Goal: Information Seeking & Learning: Check status

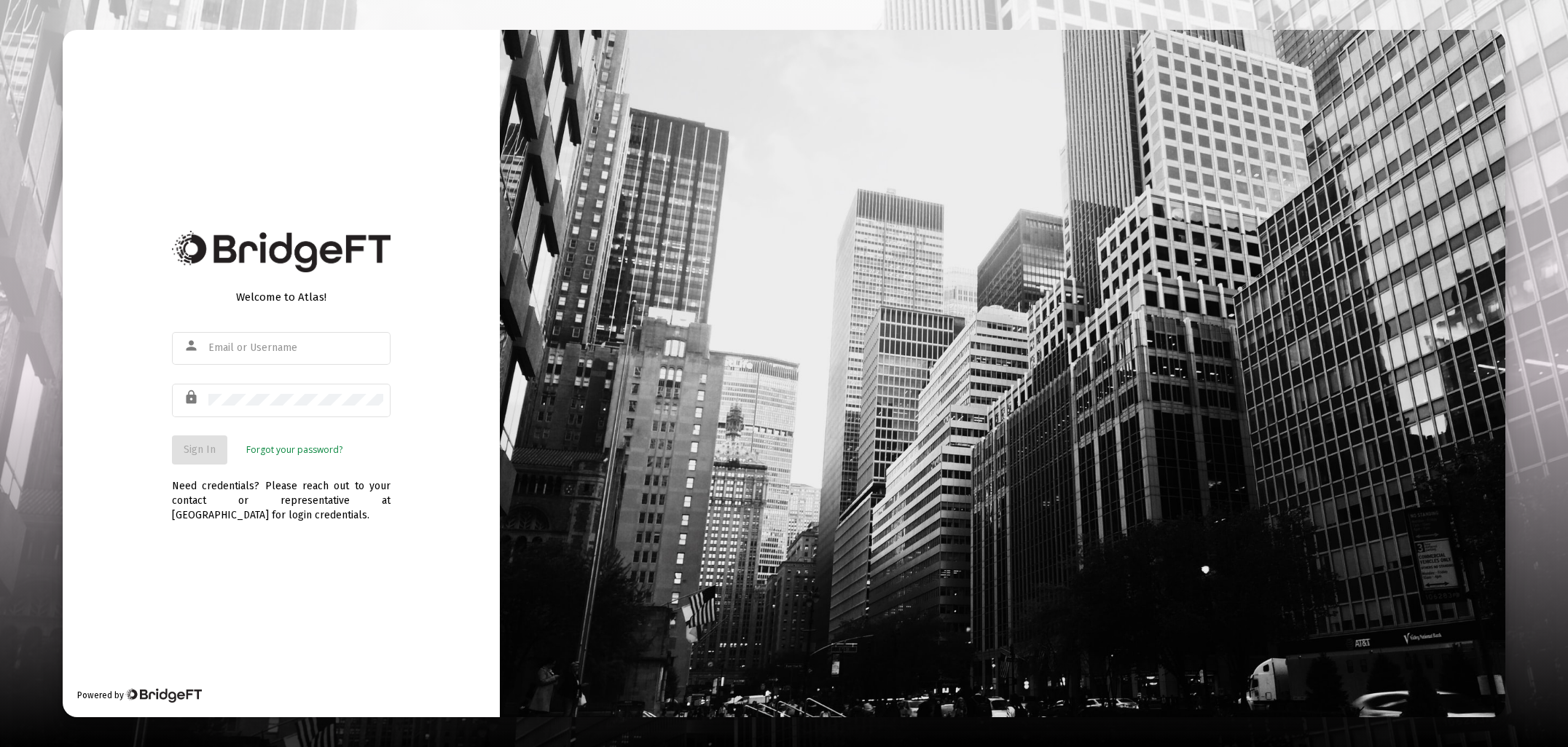
type input "[EMAIL_ADDRESS][DOMAIN_NAME]"
click at [205, 443] on button "Sign In" at bounding box center [200, 450] width 56 height 29
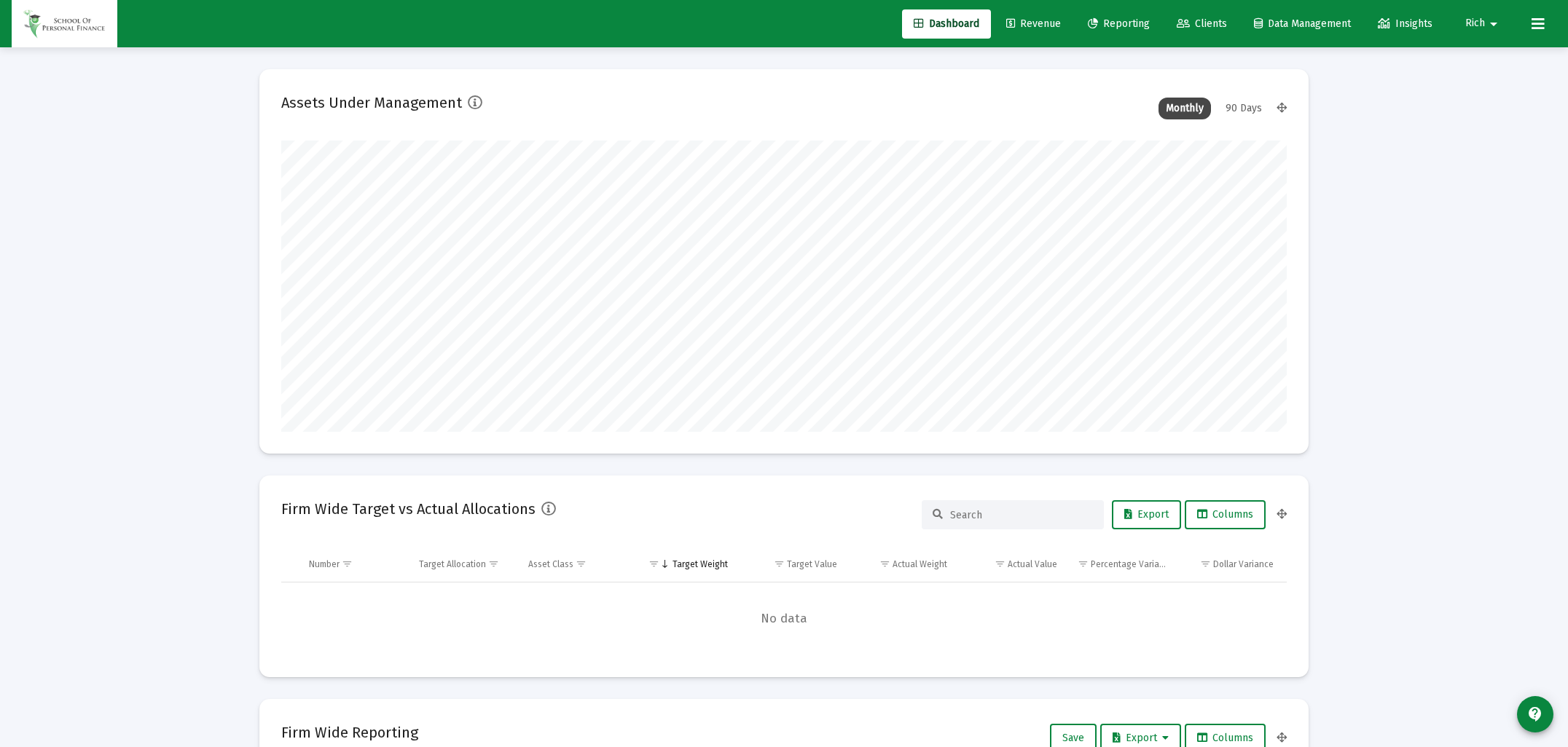
scroll to position [292, 1006]
type input "[DATE]"
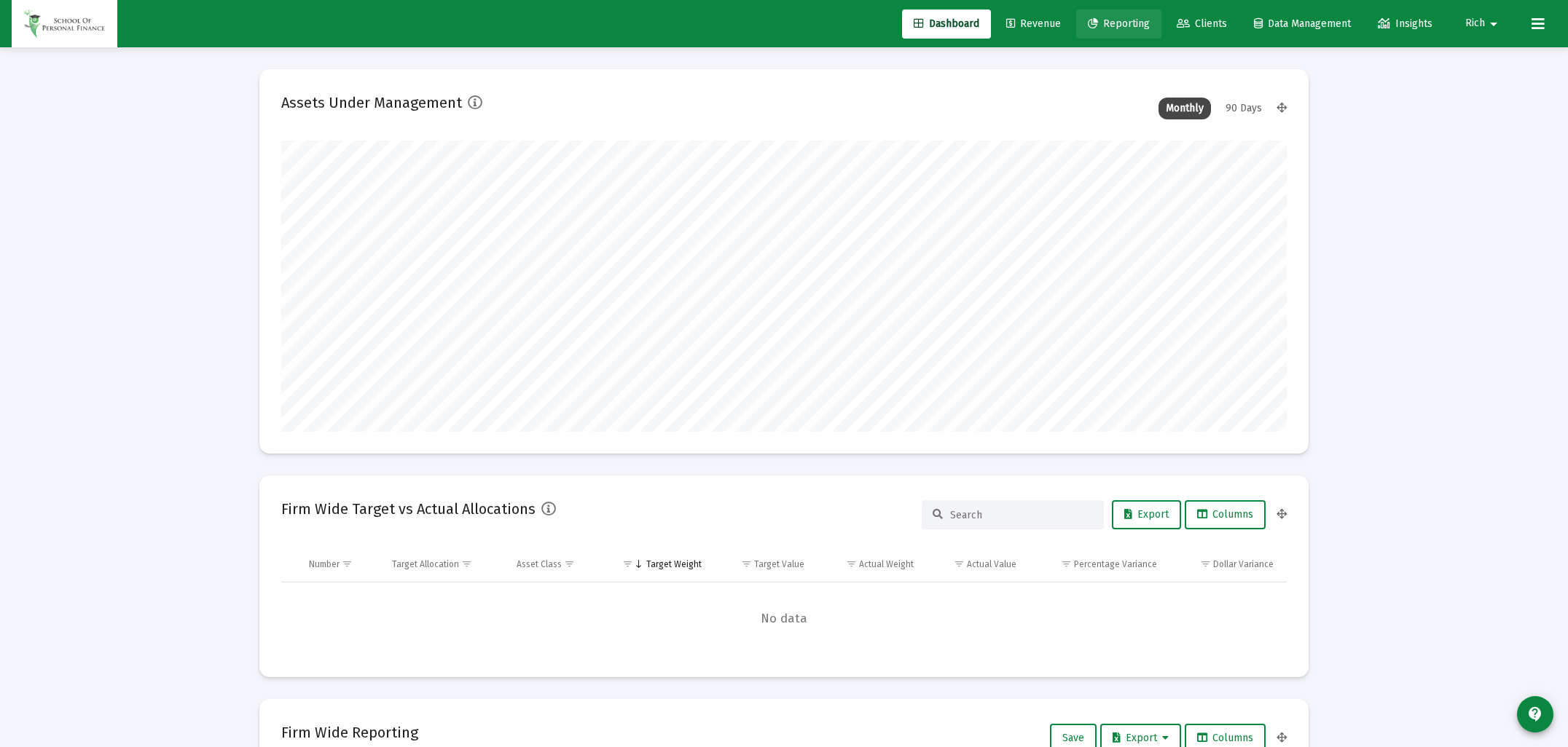
click at [1118, 27] on span "Reporting" at bounding box center [1119, 23] width 62 height 12
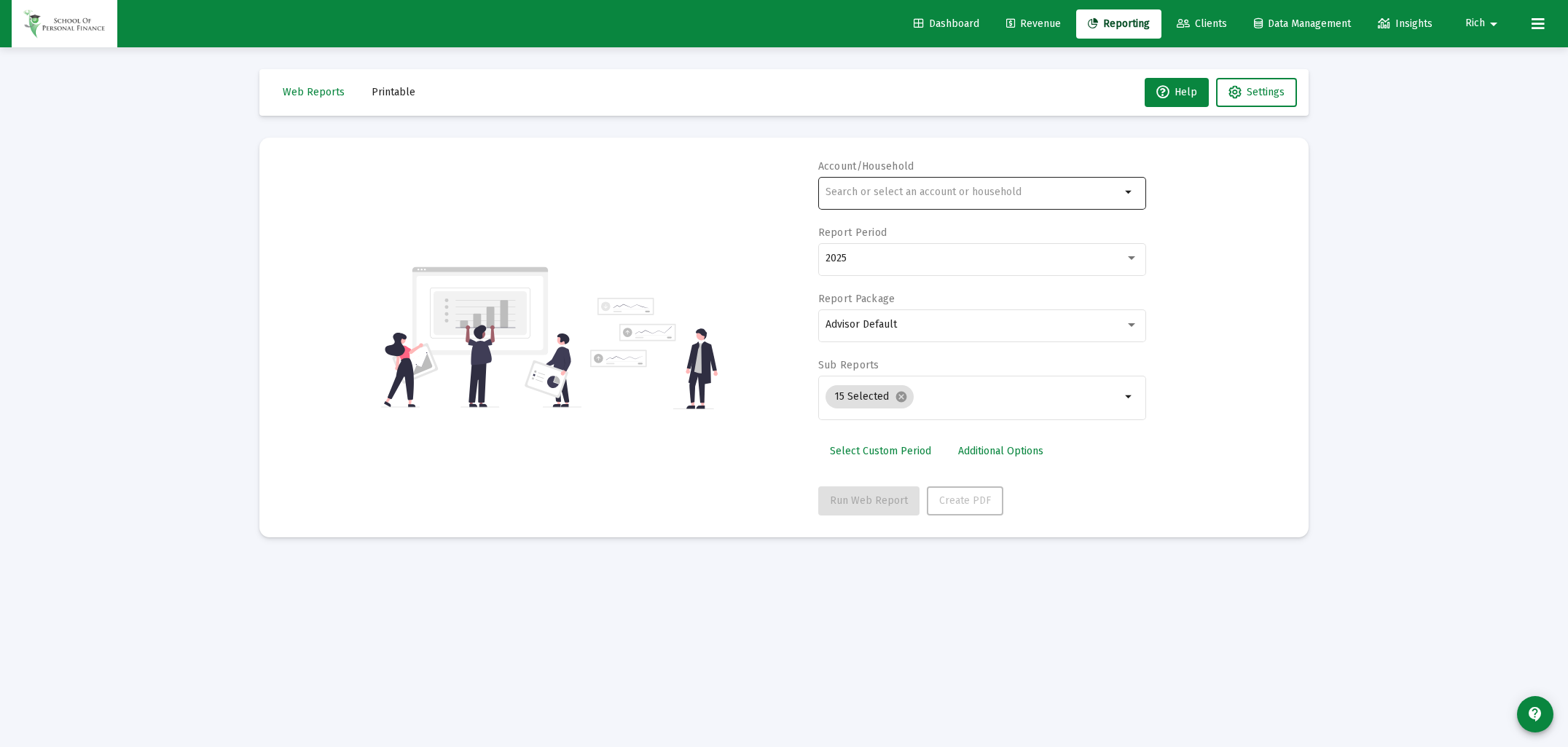
click at [887, 197] on input "text" at bounding box center [973, 192] width 295 height 11
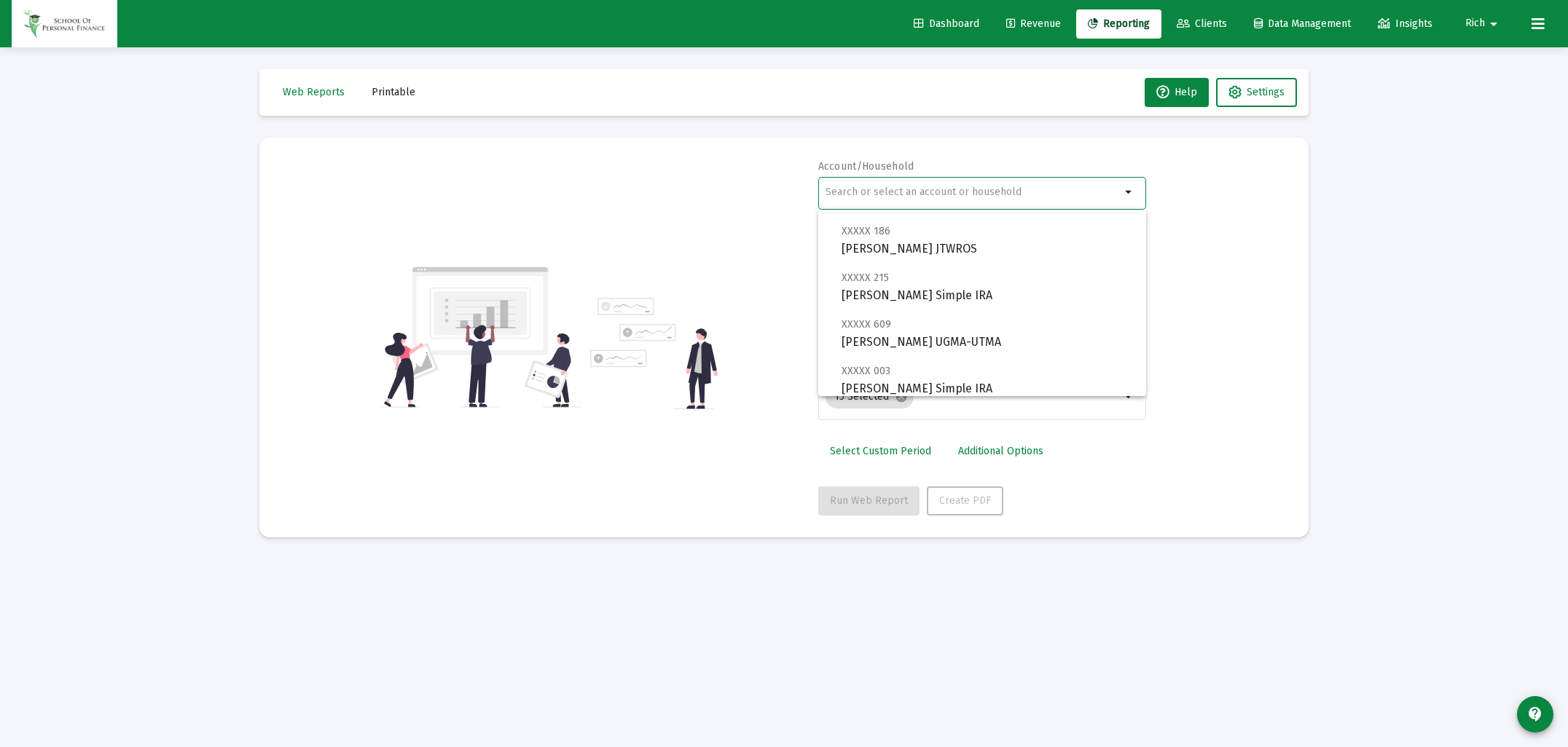
scroll to position [115, 0]
click at [875, 250] on span "XXXXX 186 [PERSON_NAME] JTWROS" at bounding box center [988, 239] width 293 height 36
type input "[PERSON_NAME] JTWROS"
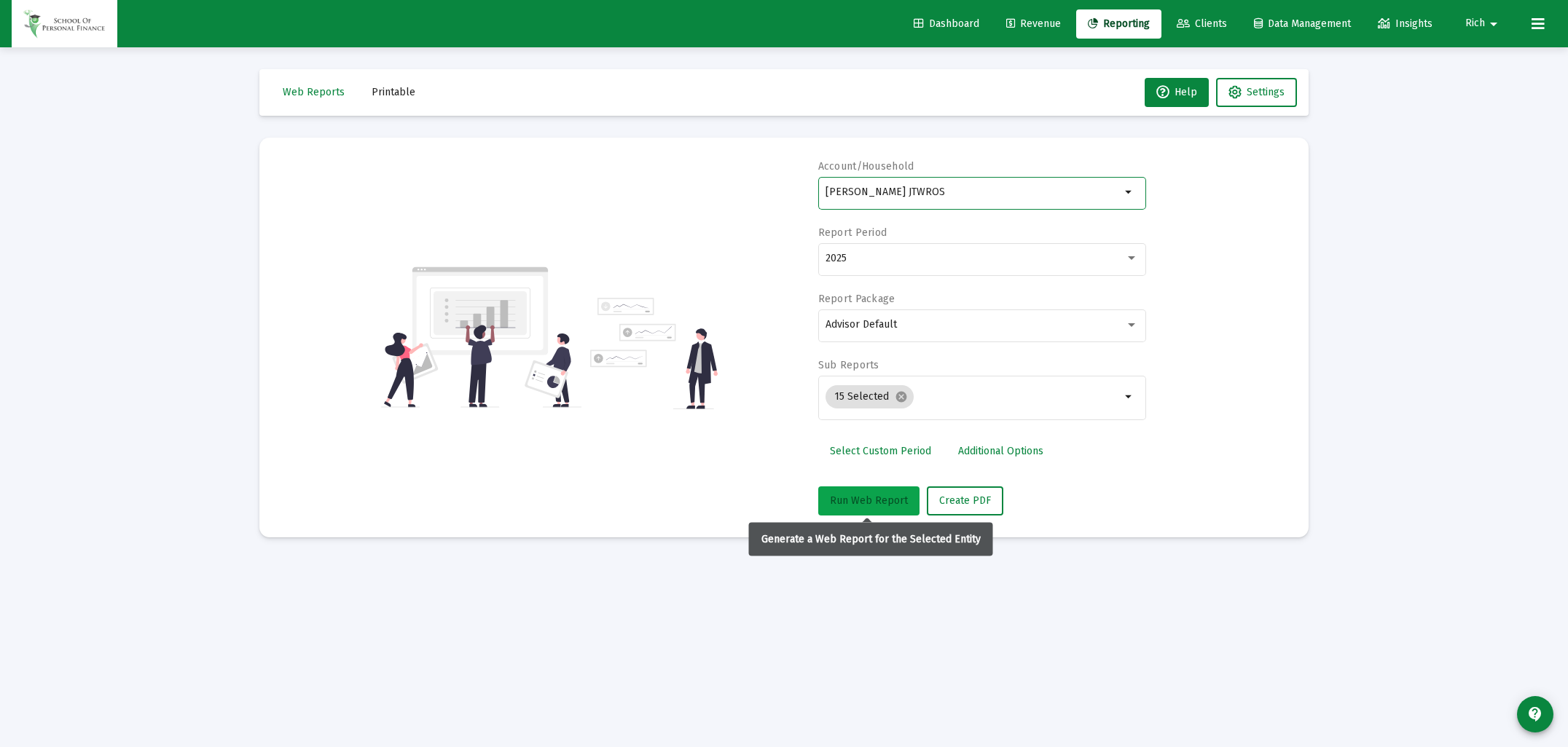
click at [872, 499] on span "Run Web Report" at bounding box center [868, 500] width 78 height 12
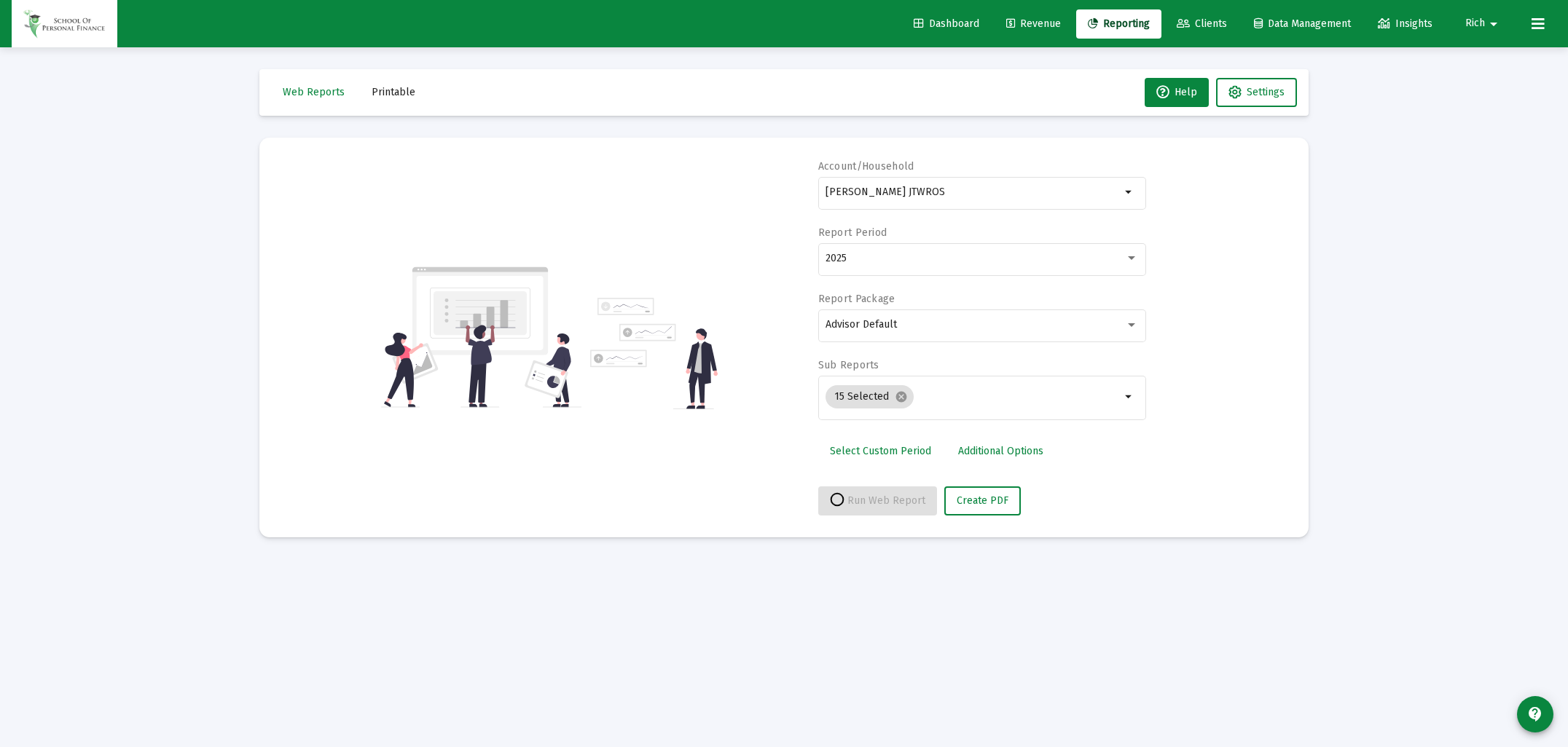
select select "View all"
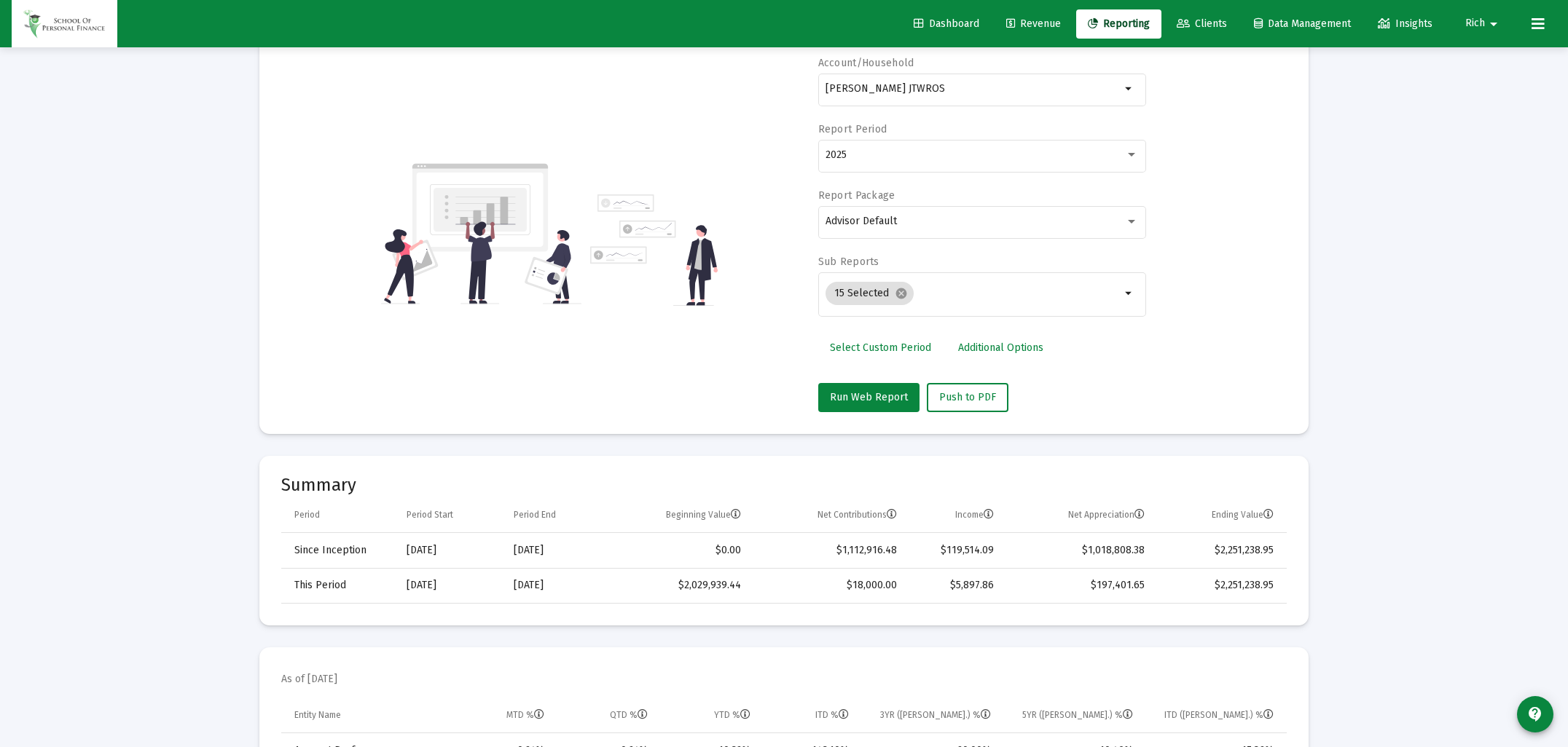
scroll to position [0, 0]
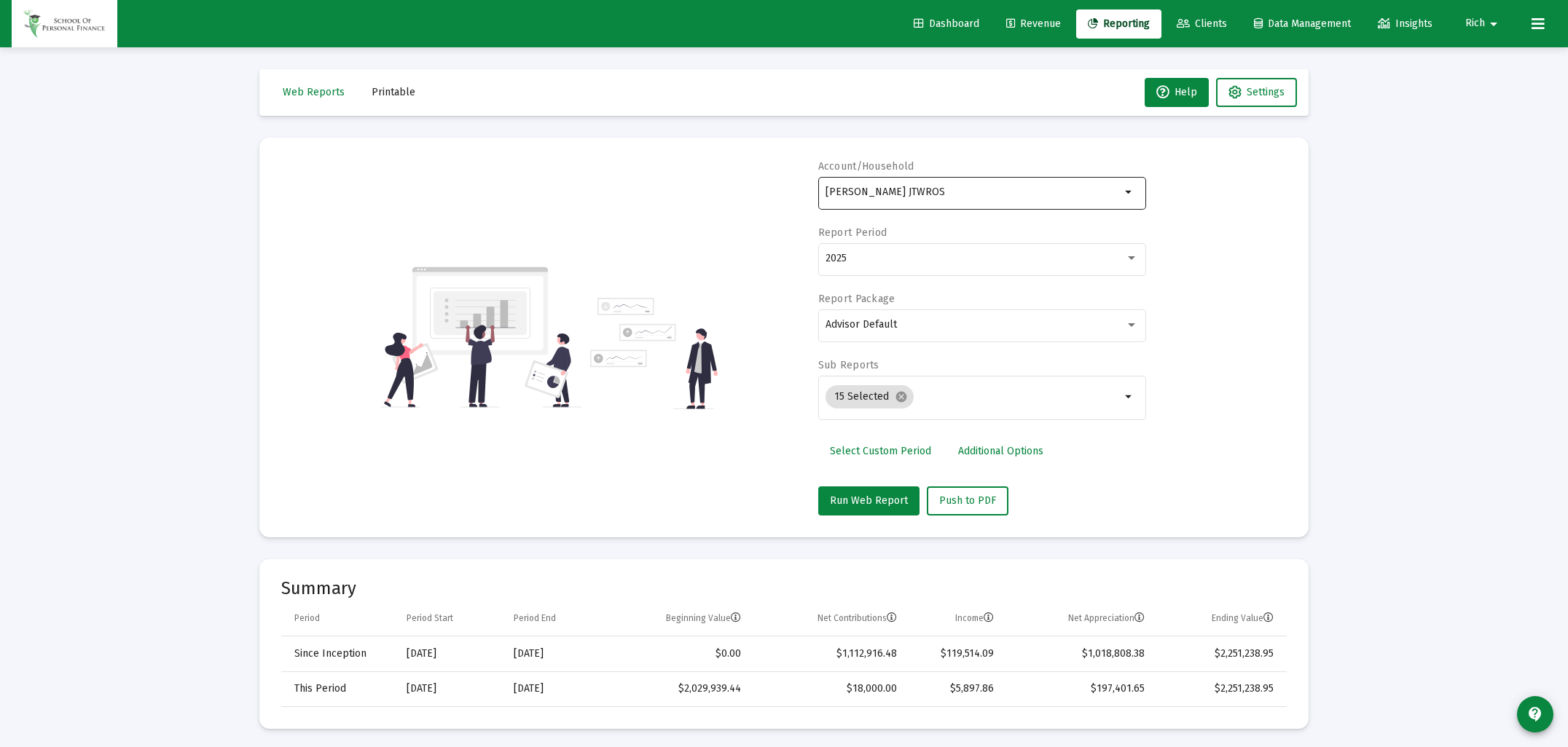
click at [866, 188] on input "[PERSON_NAME] JTWROS" at bounding box center [973, 192] width 295 height 11
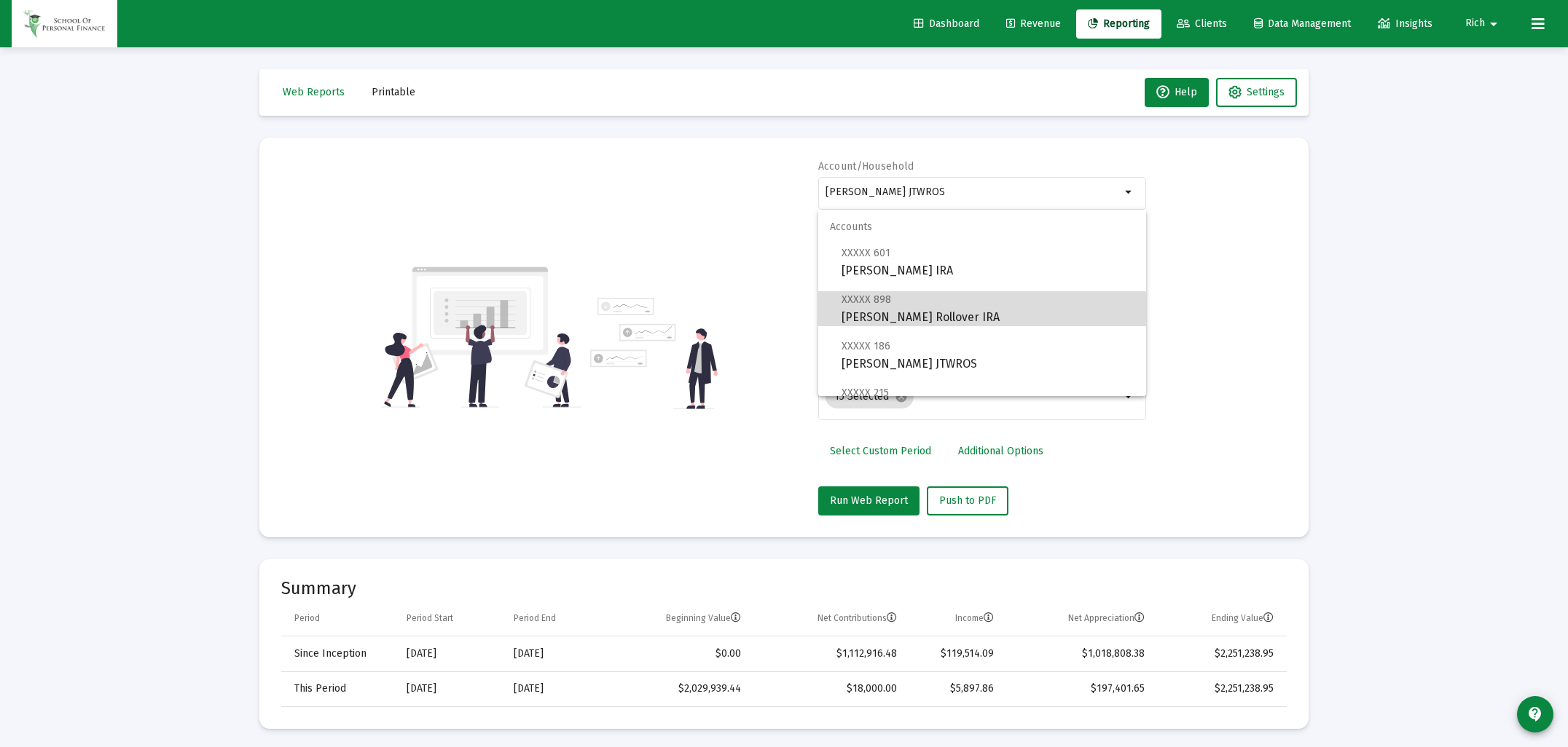
click at [868, 314] on span "XXXXX 898 [PERSON_NAME] Rollover IRA" at bounding box center [988, 308] width 293 height 36
type input "[PERSON_NAME] Rollover IRA"
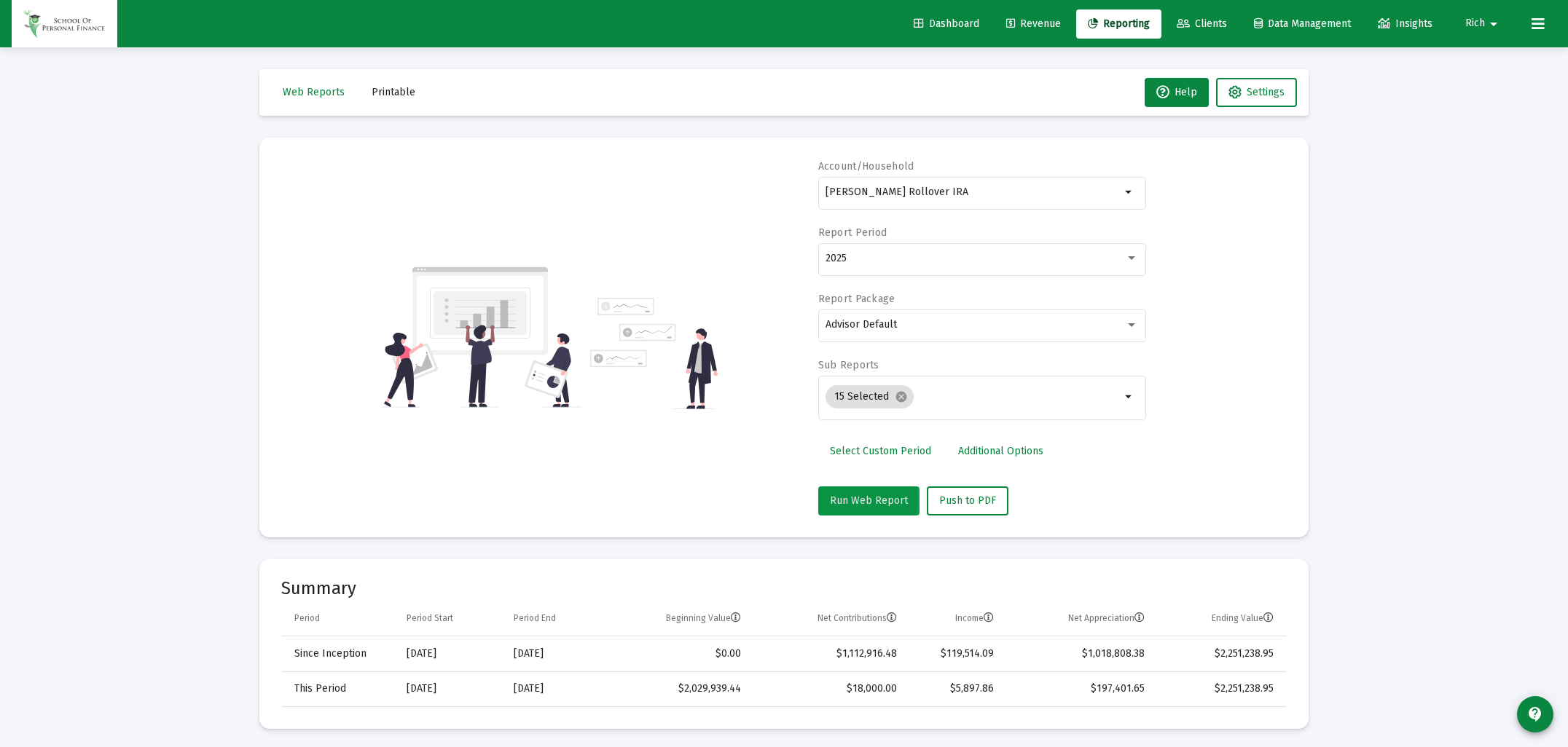
click at [848, 499] on span "Run Web Report" at bounding box center [868, 500] width 78 height 12
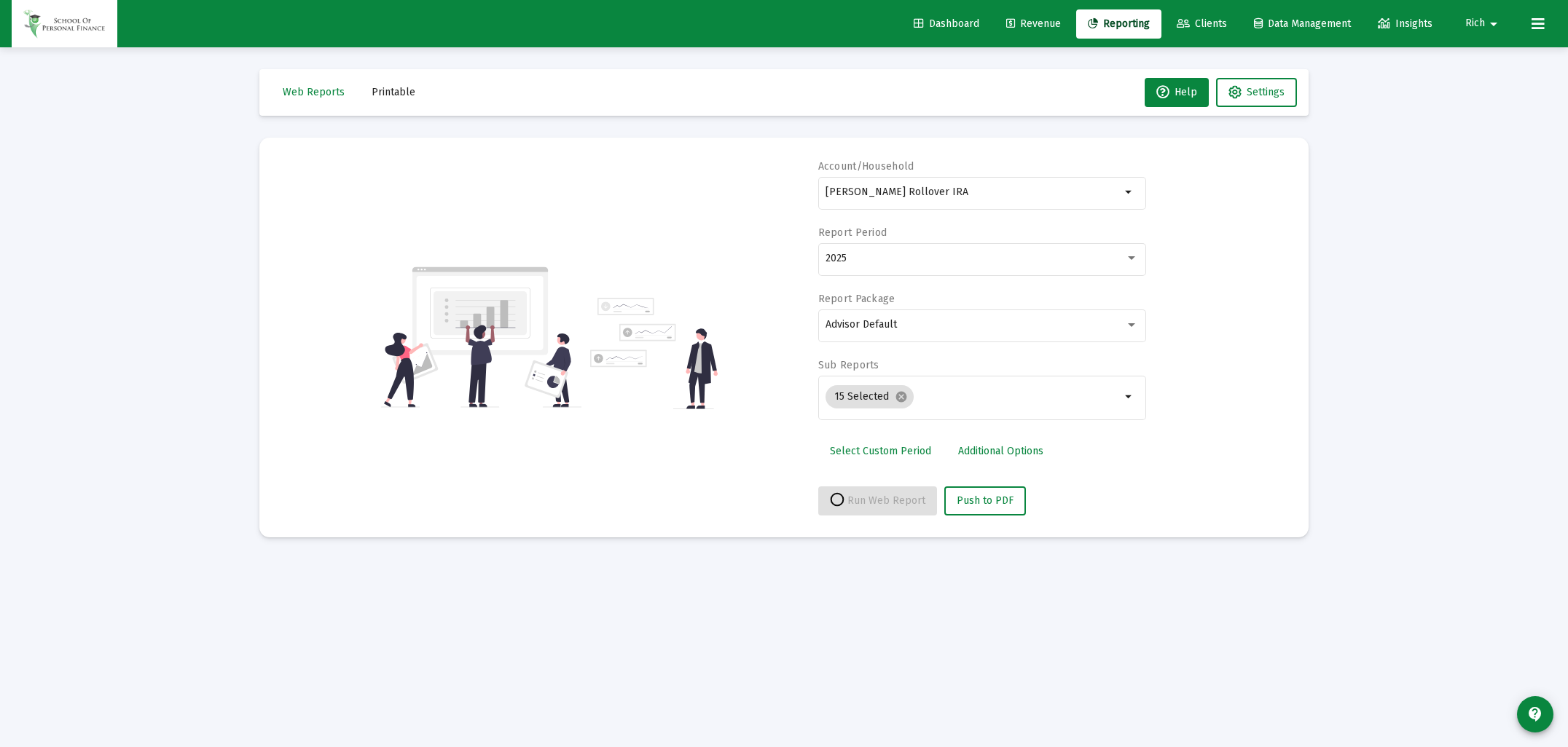
select select "View all"
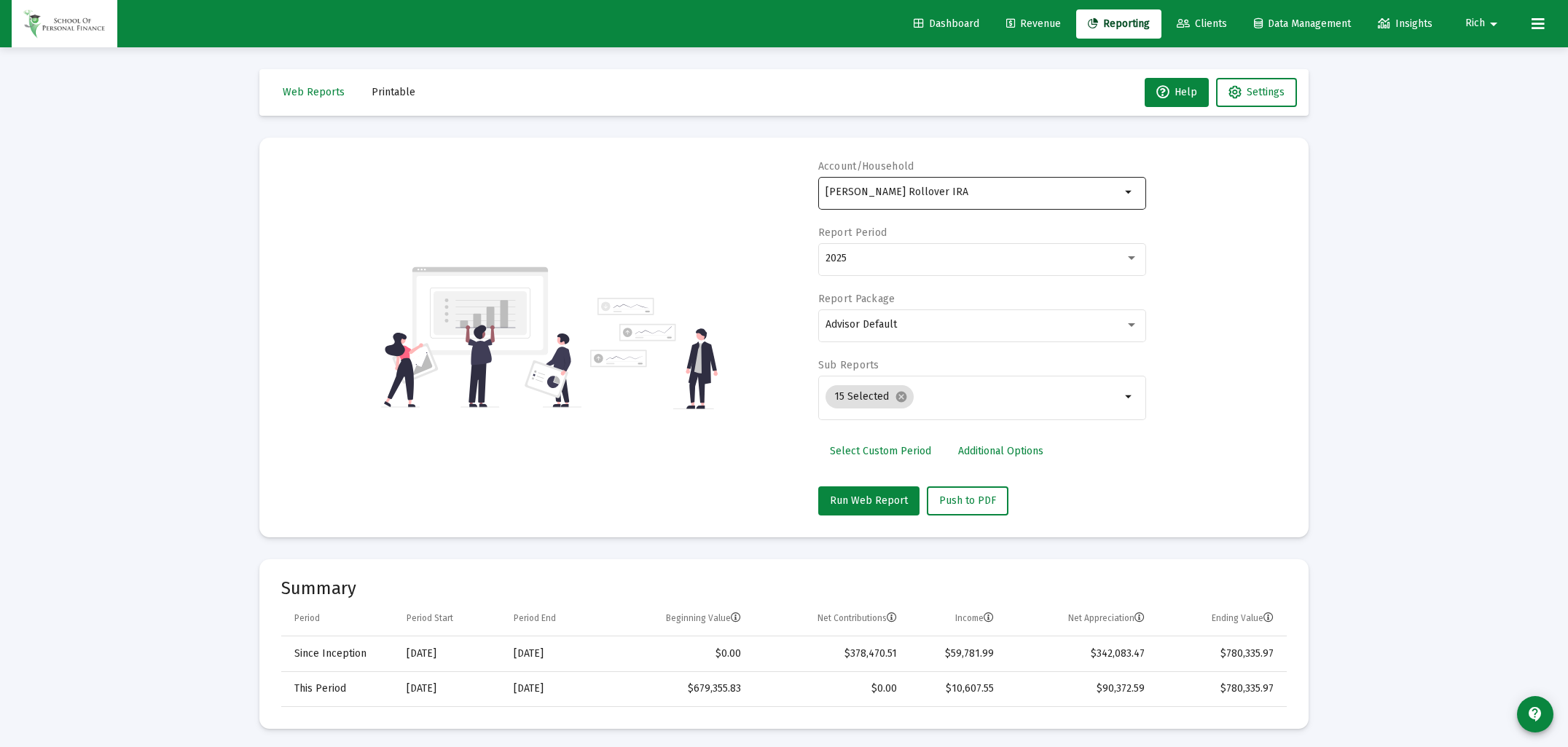
click at [855, 191] on input "[PERSON_NAME] Rollover IRA" at bounding box center [973, 192] width 295 height 11
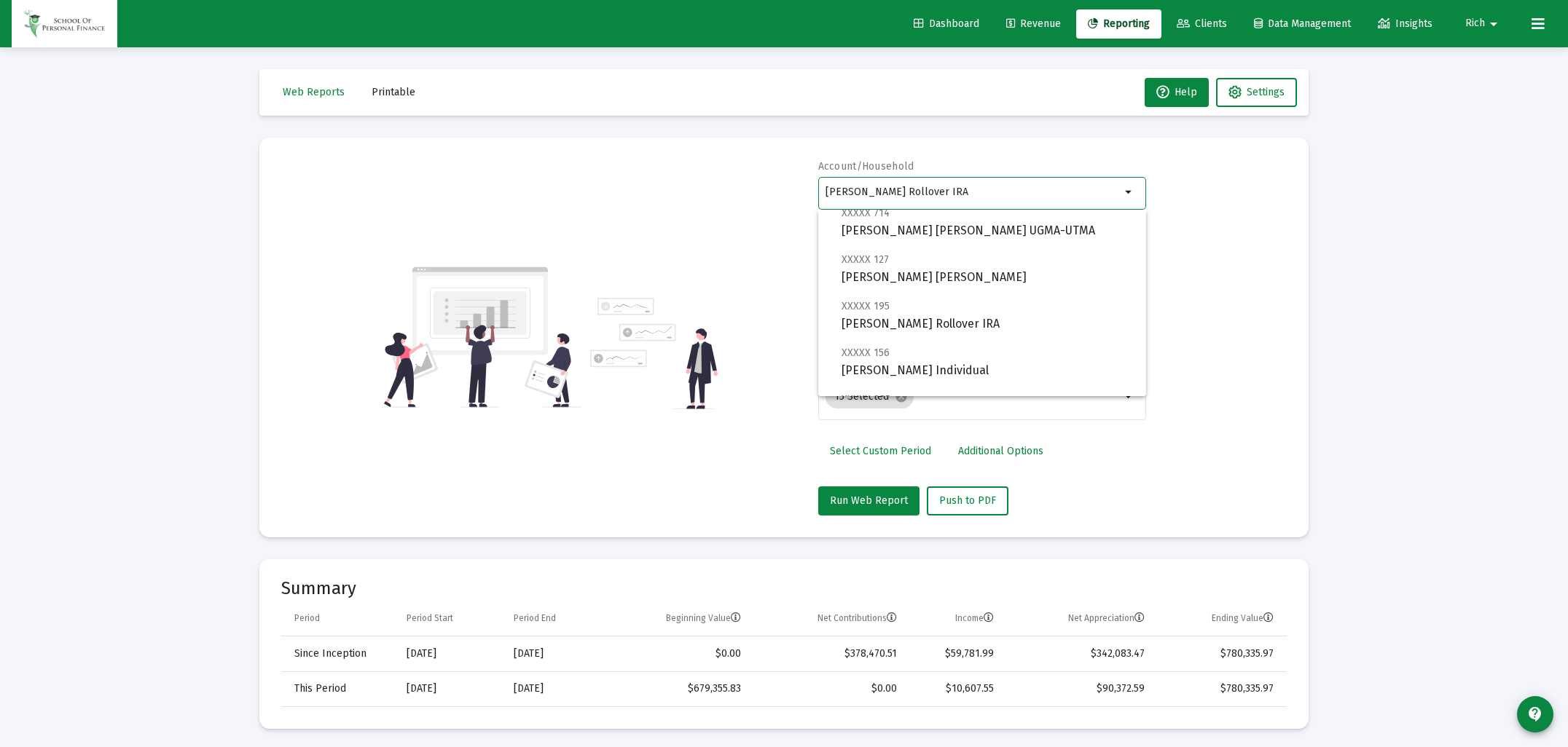
scroll to position [347, 0]
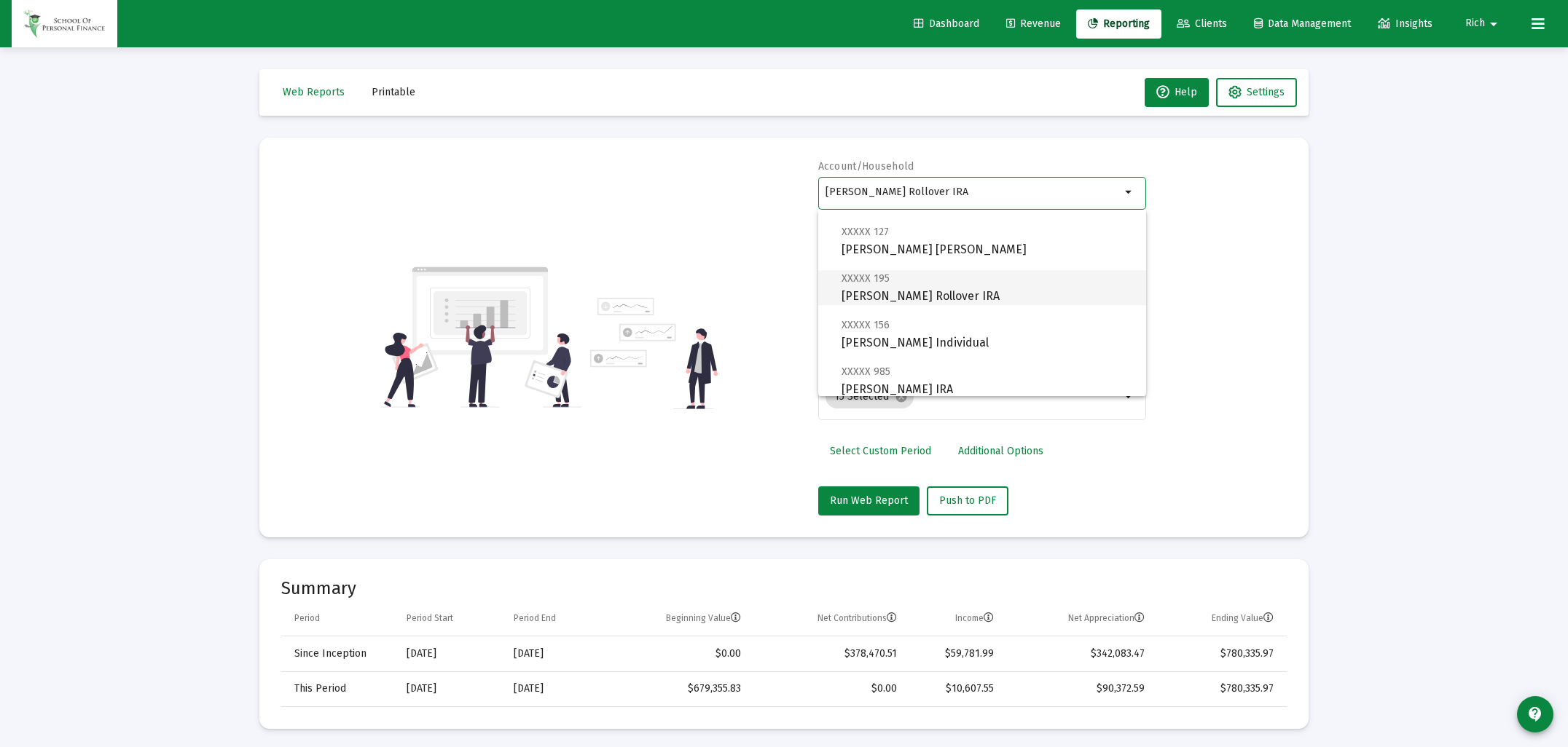
click at [889, 285] on span "XXXXX 195 [PERSON_NAME] Rollover IRA" at bounding box center [988, 287] width 293 height 36
type input "[PERSON_NAME] Rollover IRA"
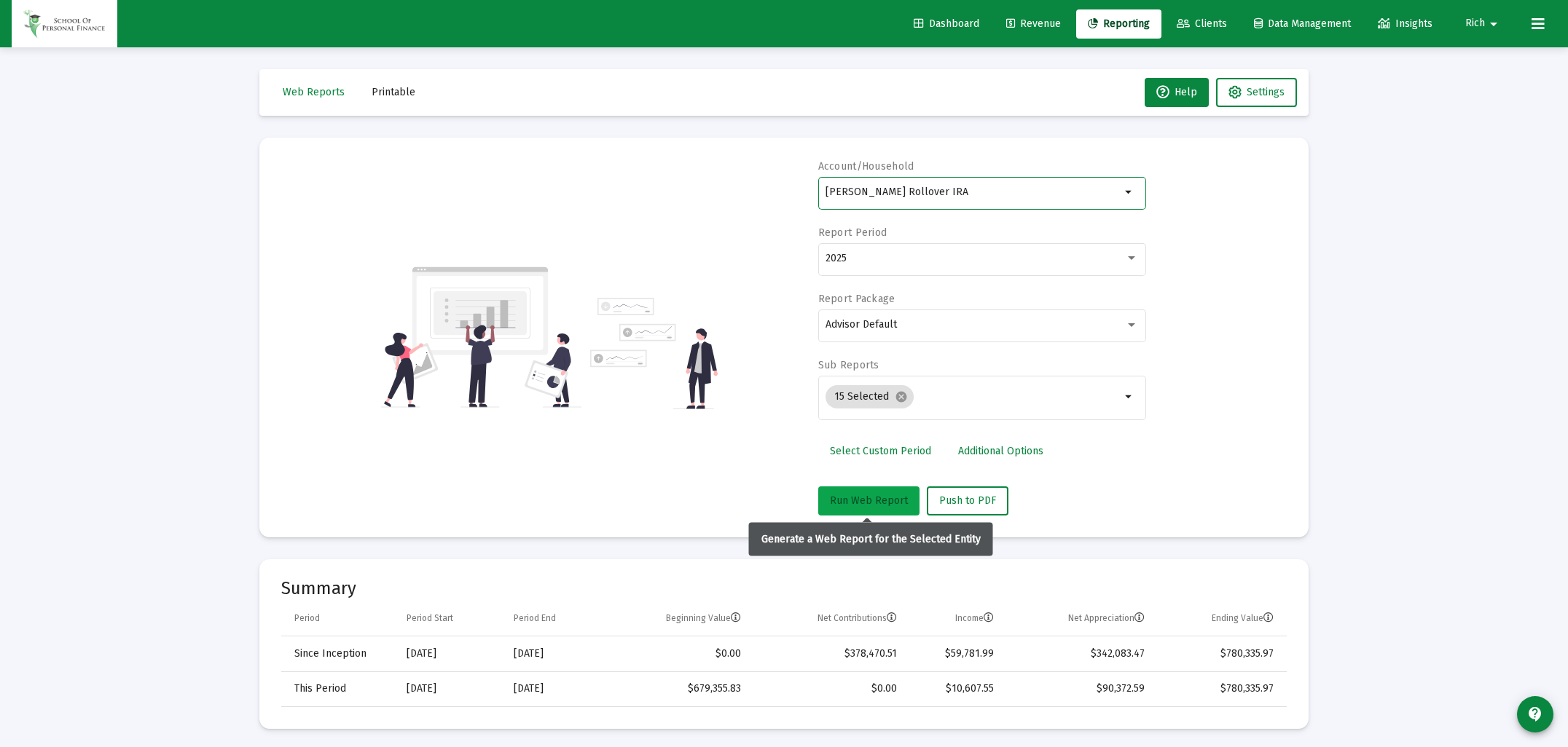
click at [860, 497] on span "Run Web Report" at bounding box center [868, 500] width 78 height 12
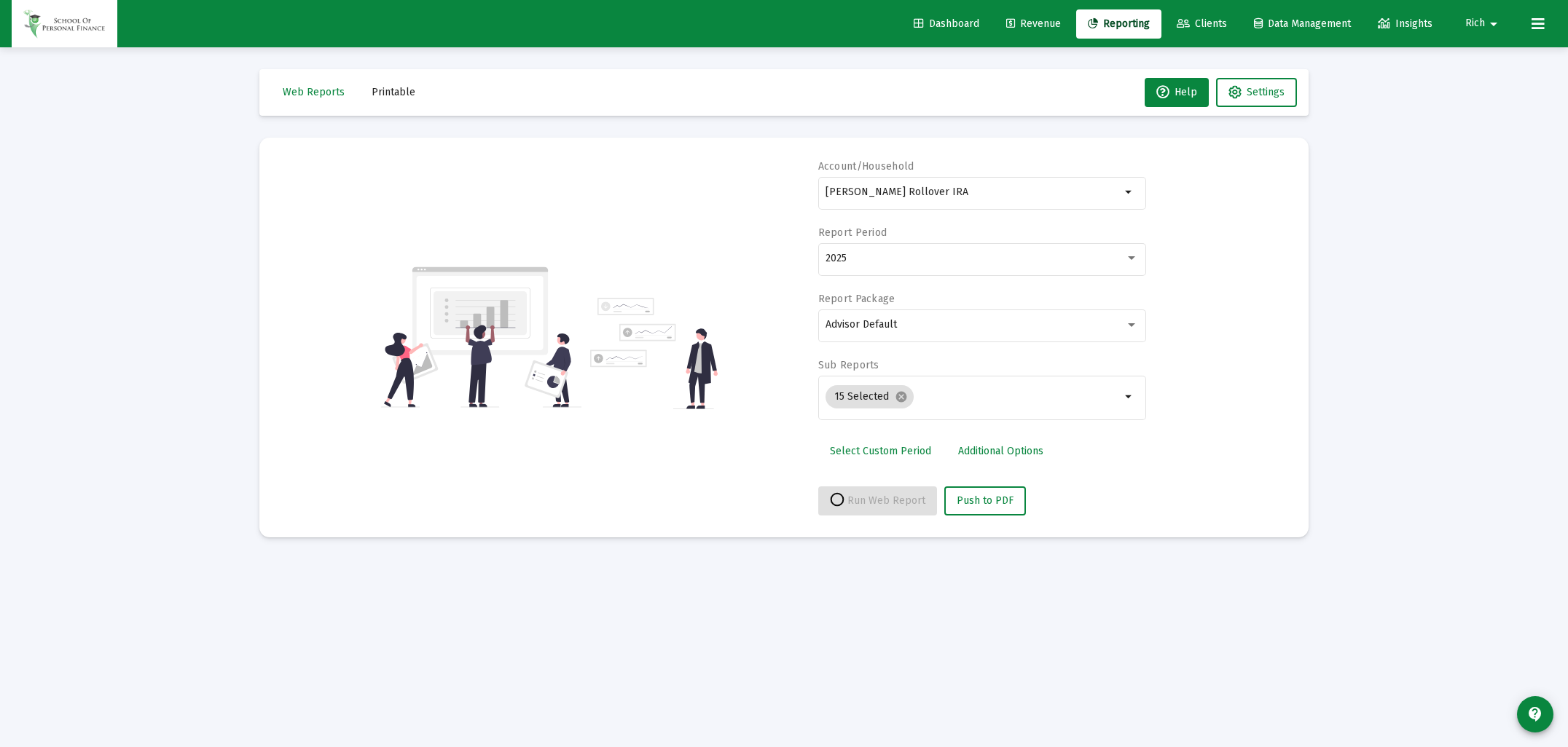
select select "View all"
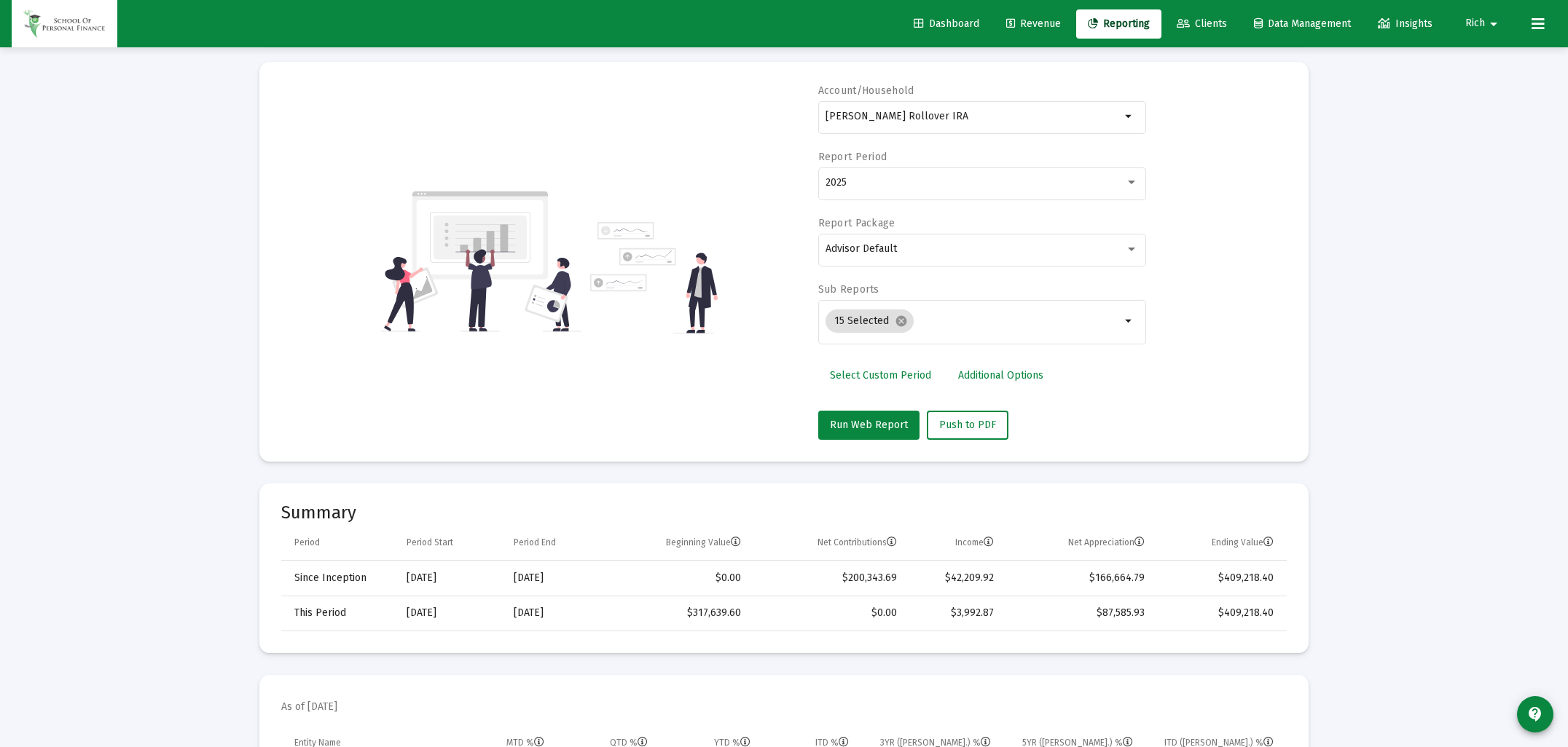
scroll to position [0, 0]
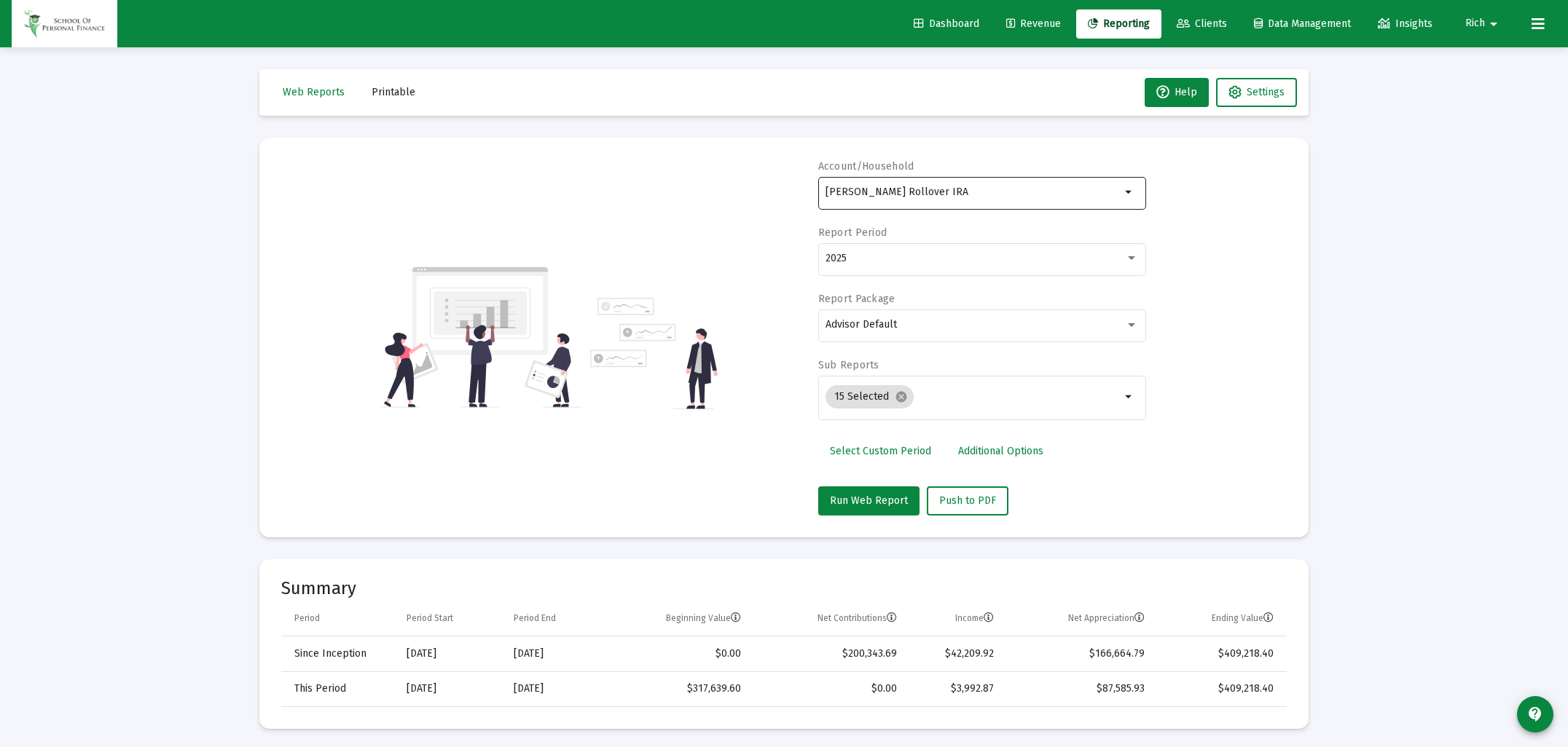
click at [851, 194] on input "[PERSON_NAME] Rollover IRA" at bounding box center [973, 192] width 295 height 11
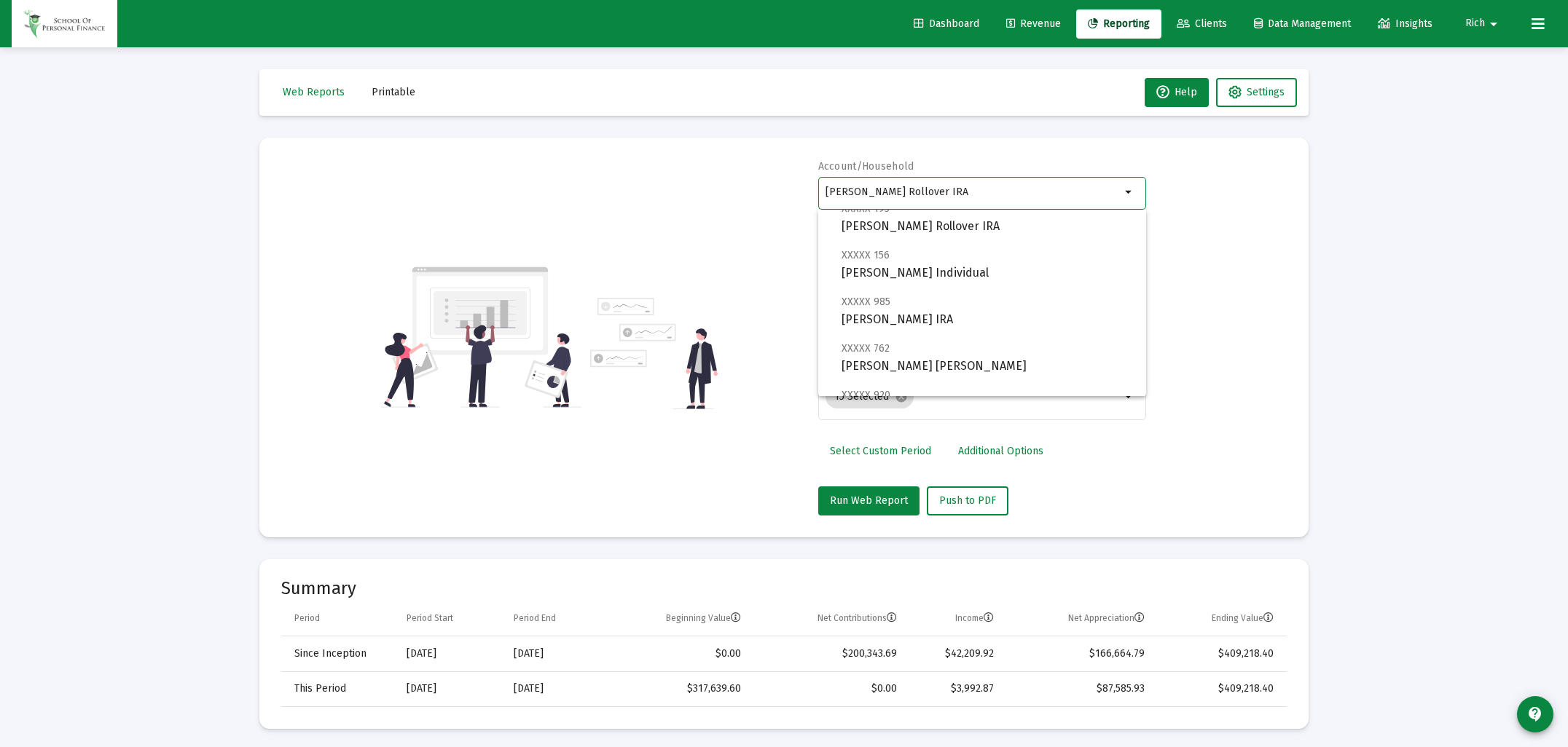
scroll to position [418, 0]
click at [869, 262] on span "XXXXX 156 [PERSON_NAME] Individual" at bounding box center [988, 263] width 293 height 36
type input "[PERSON_NAME] Individual"
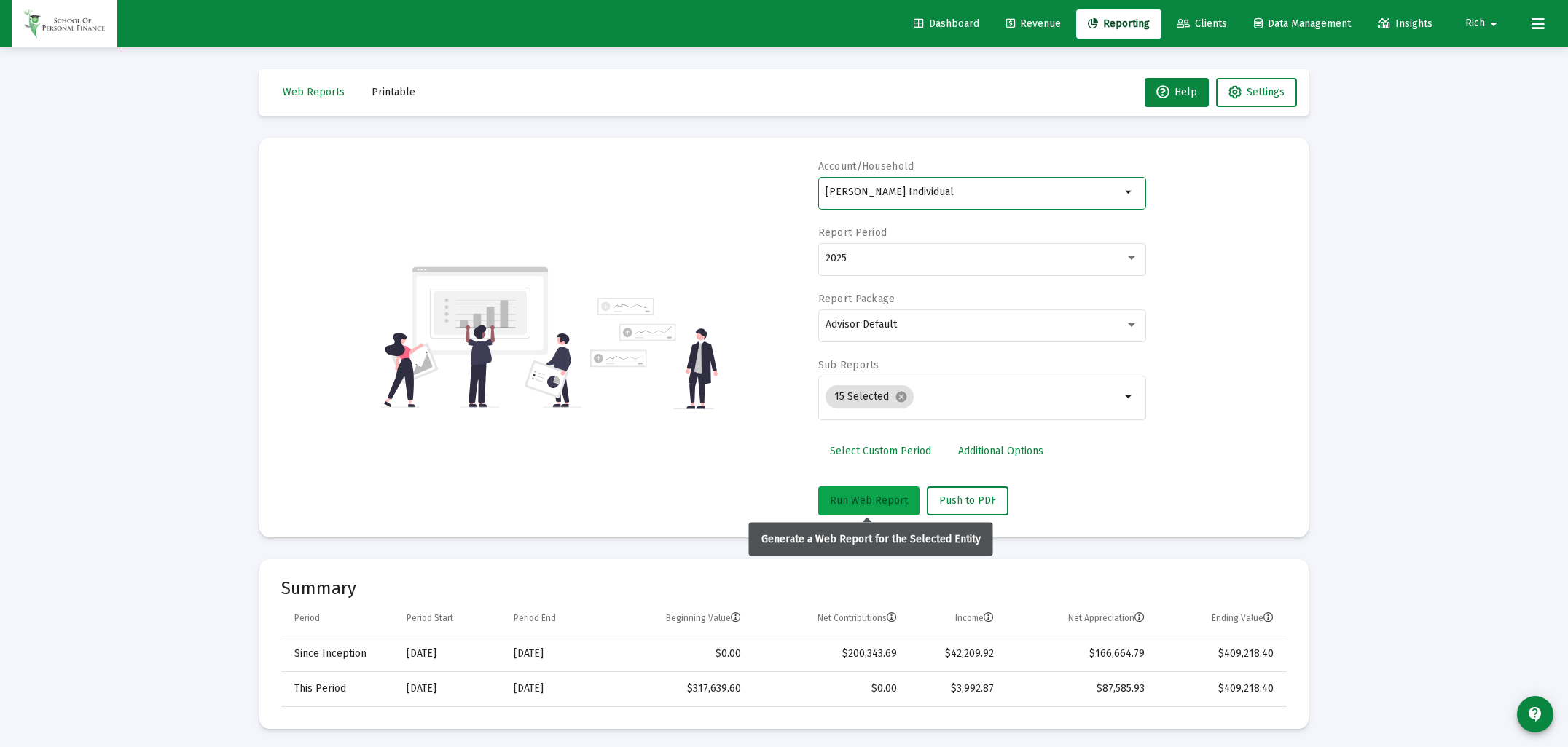
click at [866, 501] on span "Run Web Report" at bounding box center [868, 500] width 78 height 12
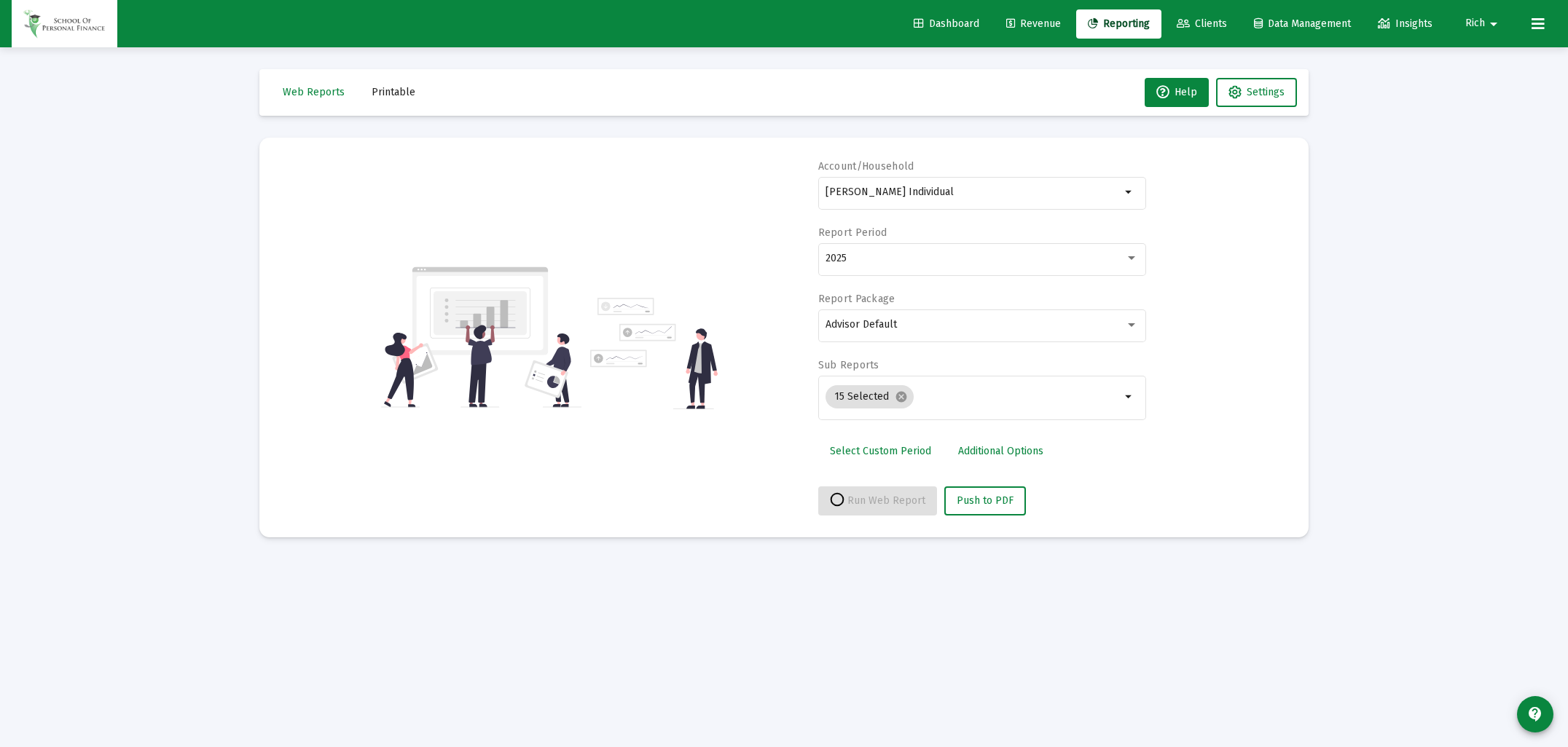
select select "View all"
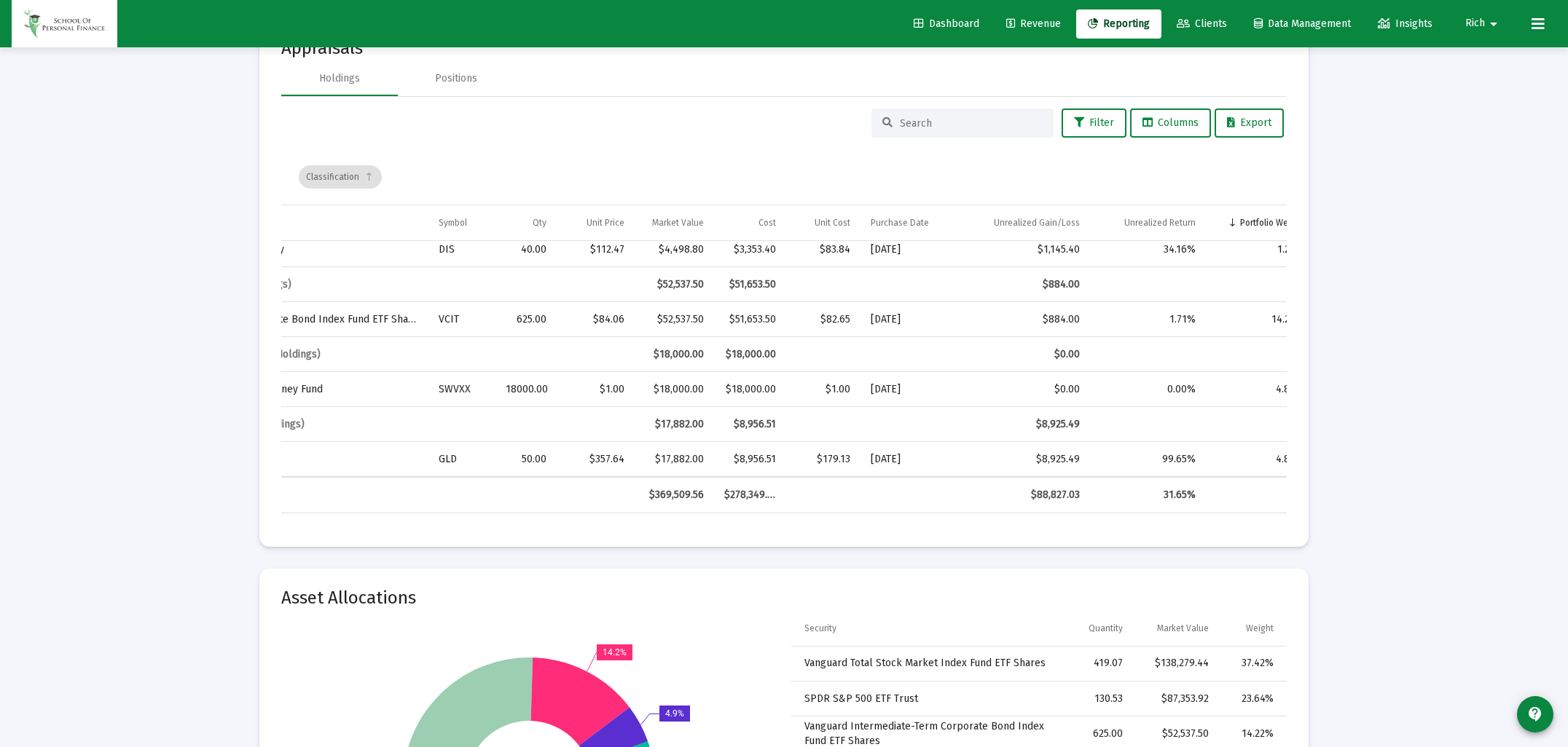
scroll to position [288, 238]
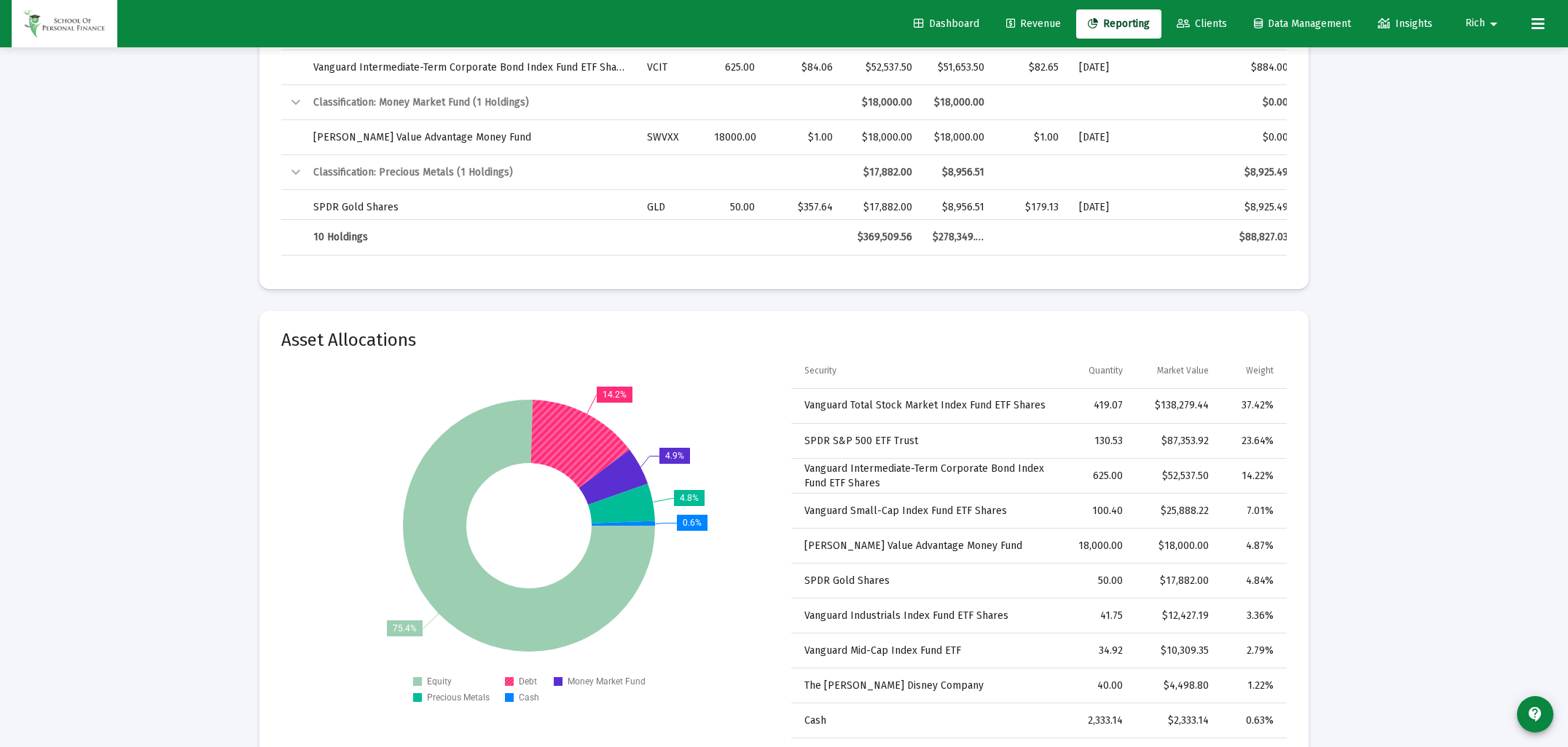
click at [565, 430] on icon at bounding box center [581, 443] width 99 height 88
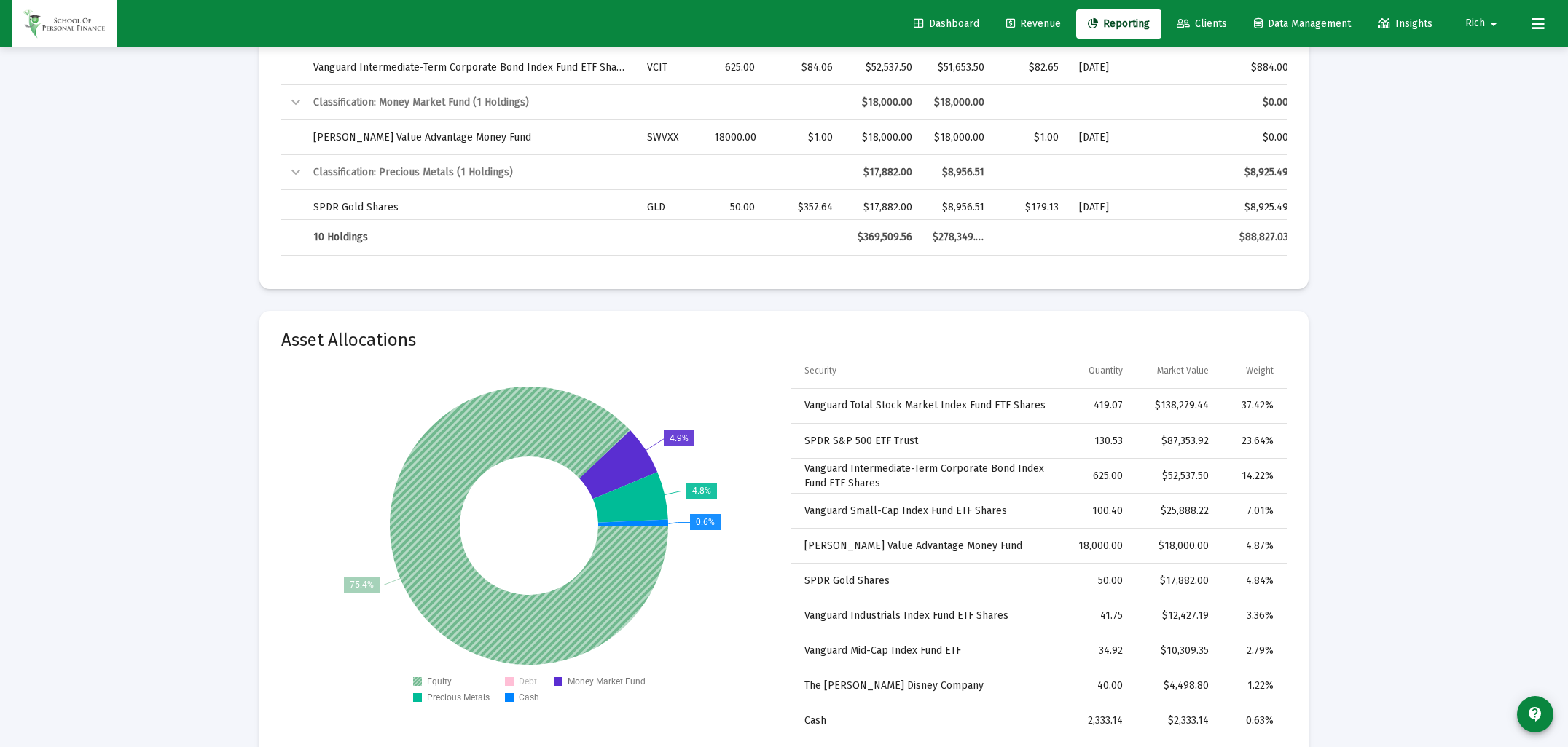
click at [567, 430] on icon at bounding box center [529, 526] width 279 height 279
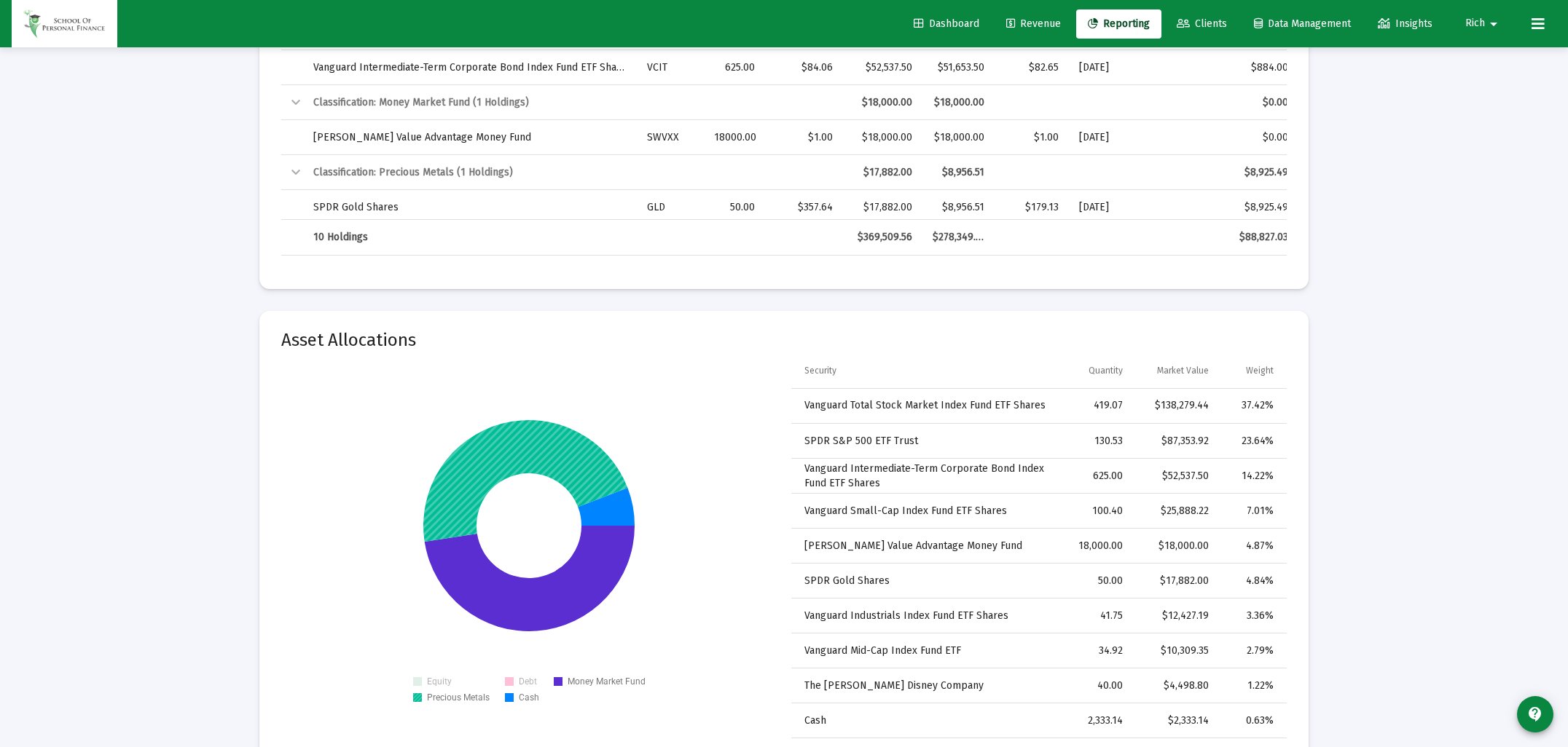
click at [567, 449] on icon at bounding box center [525, 481] width 204 height 122
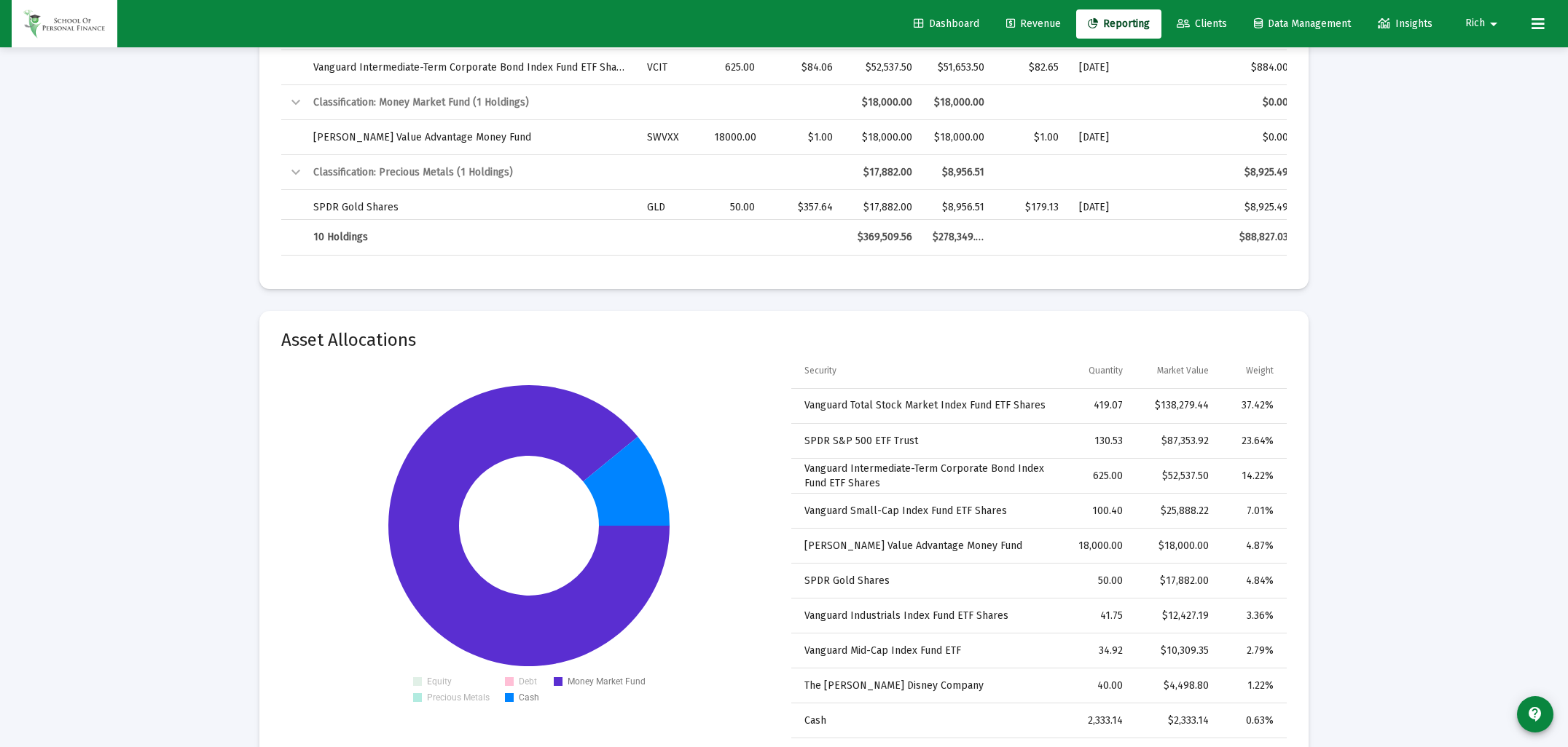
click at [567, 449] on icon at bounding box center [529, 526] width 281 height 281
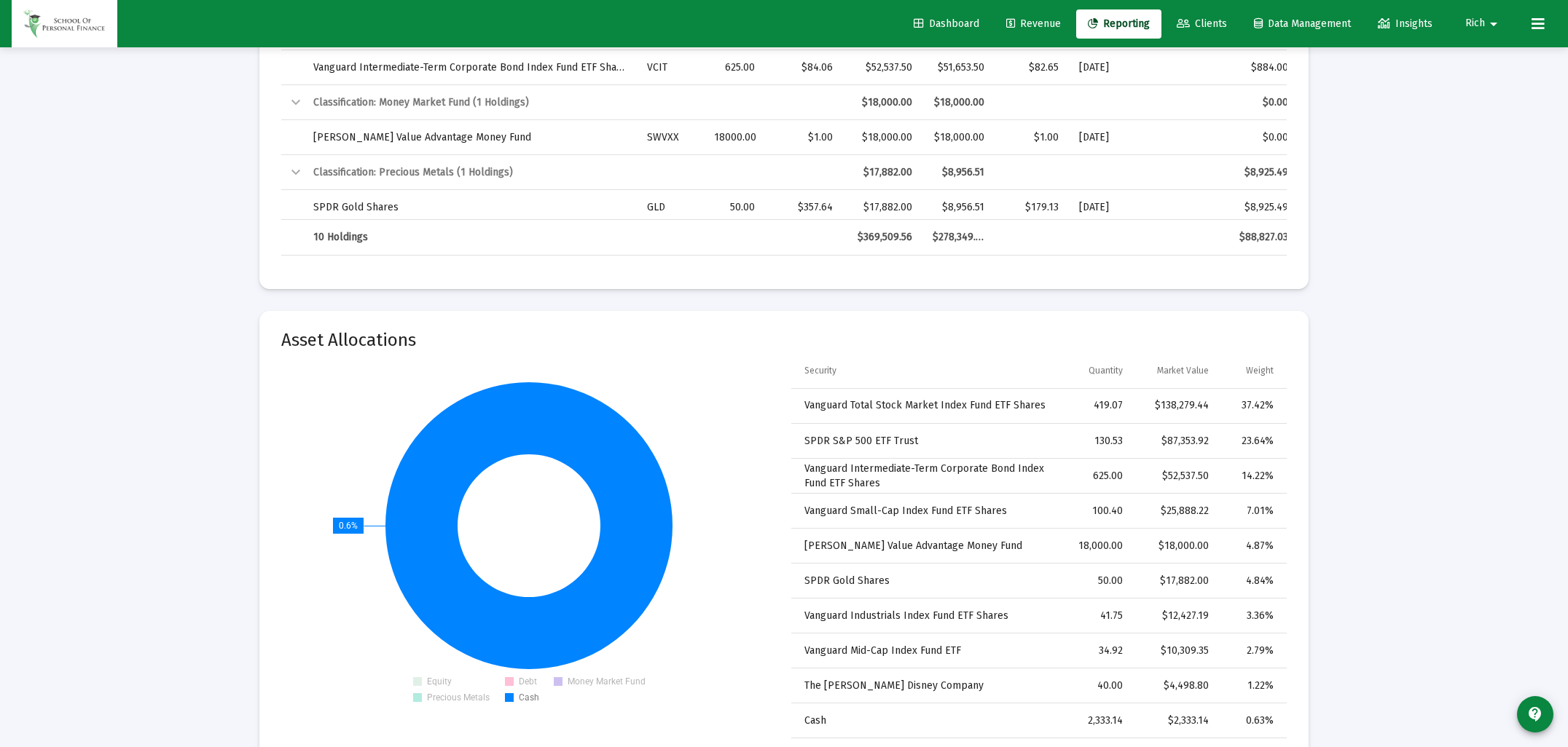
click at [567, 449] on icon at bounding box center [528, 526] width 287 height 287
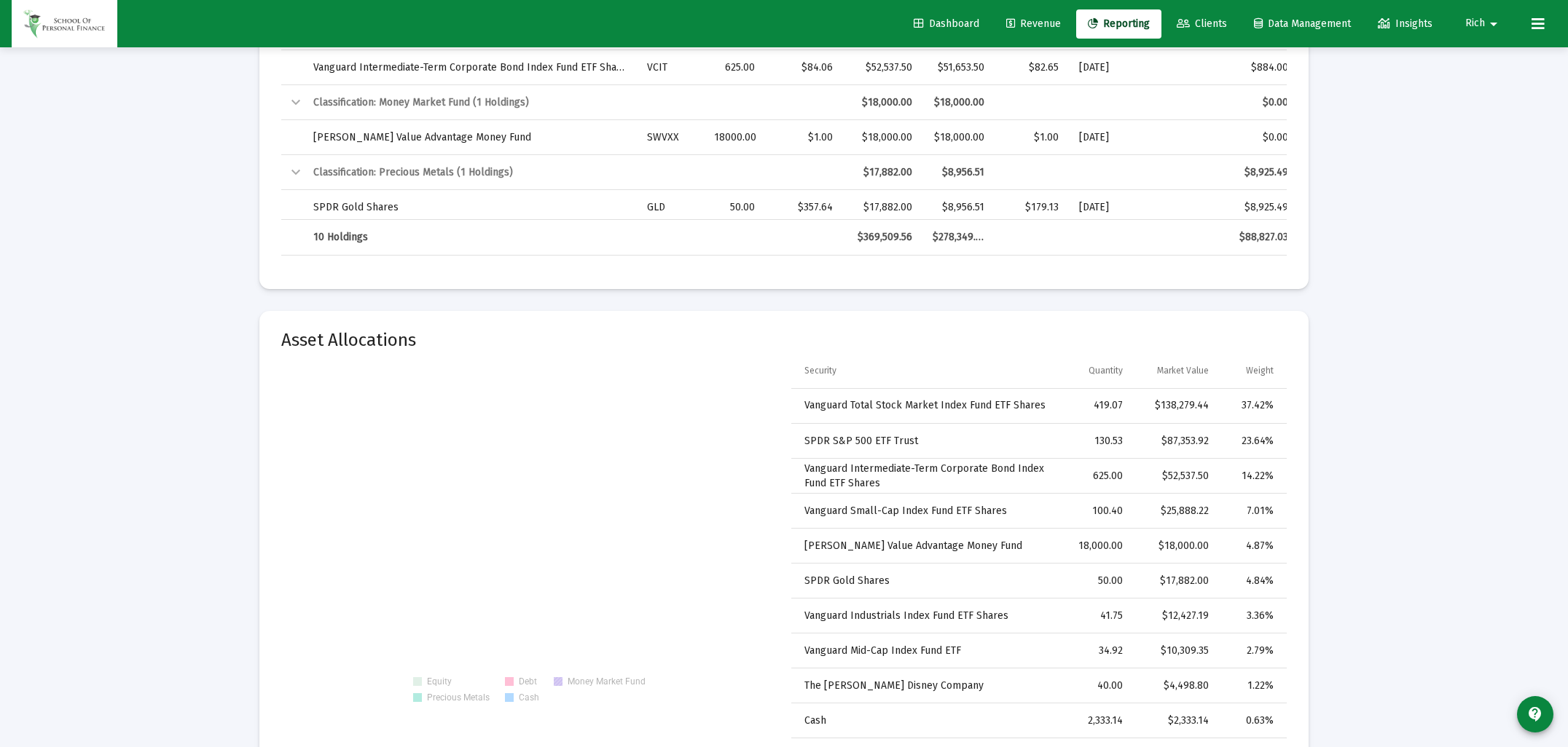
click at [572, 678] on text "Money Market Fund" at bounding box center [607, 682] width 78 height 10
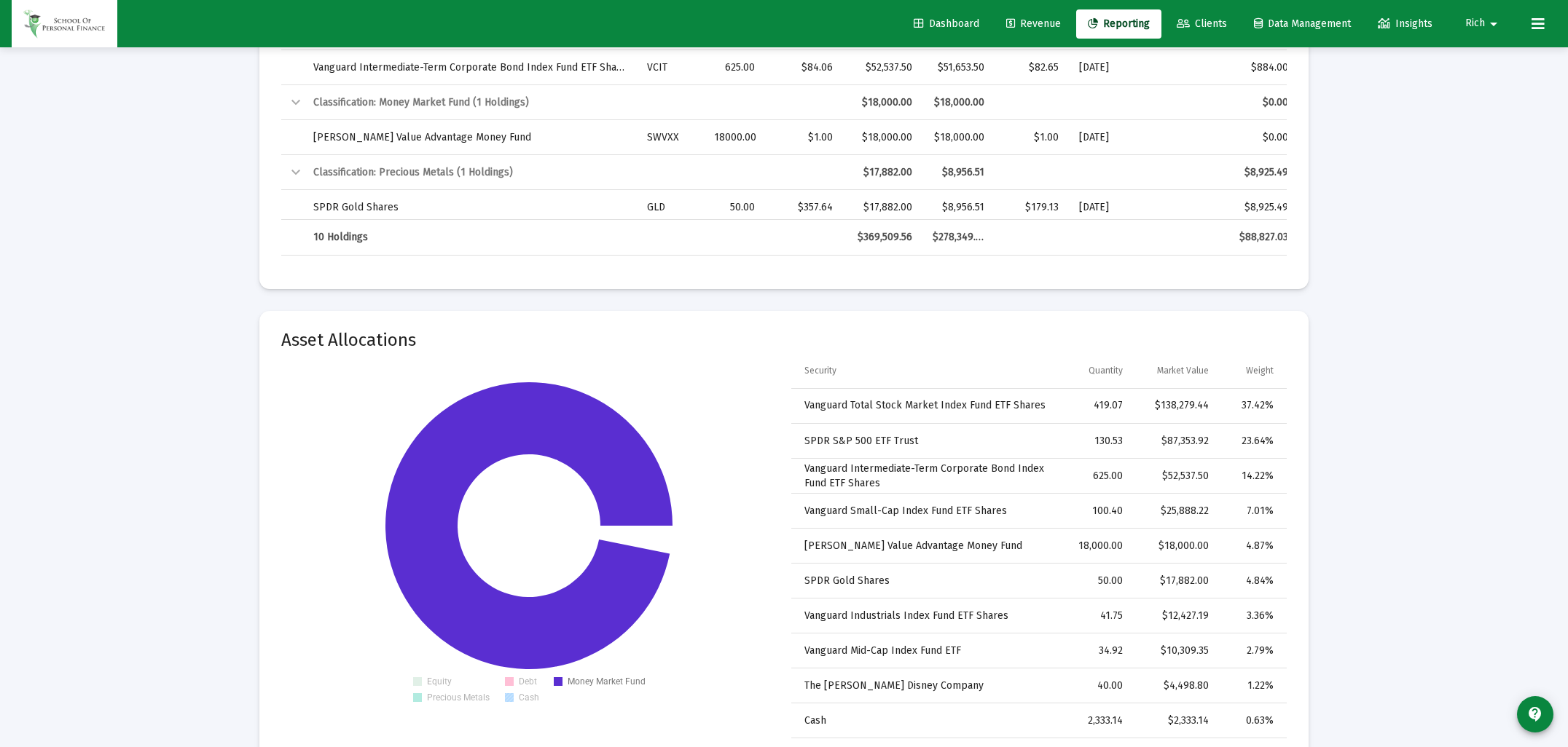
click at [532, 696] on text "Cash" at bounding box center [528, 698] width 20 height 10
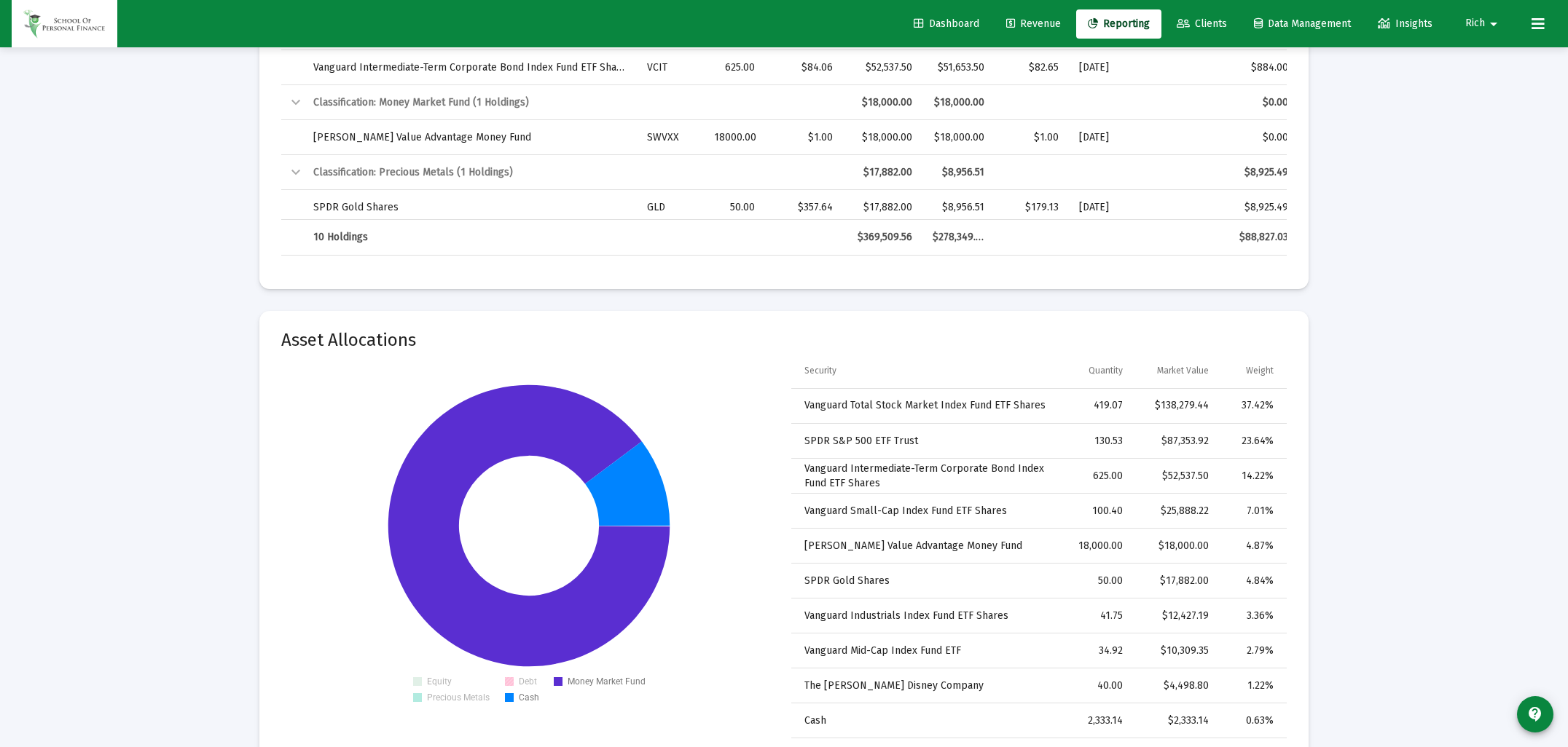
click at [524, 682] on text "Debt" at bounding box center [528, 682] width 19 height 10
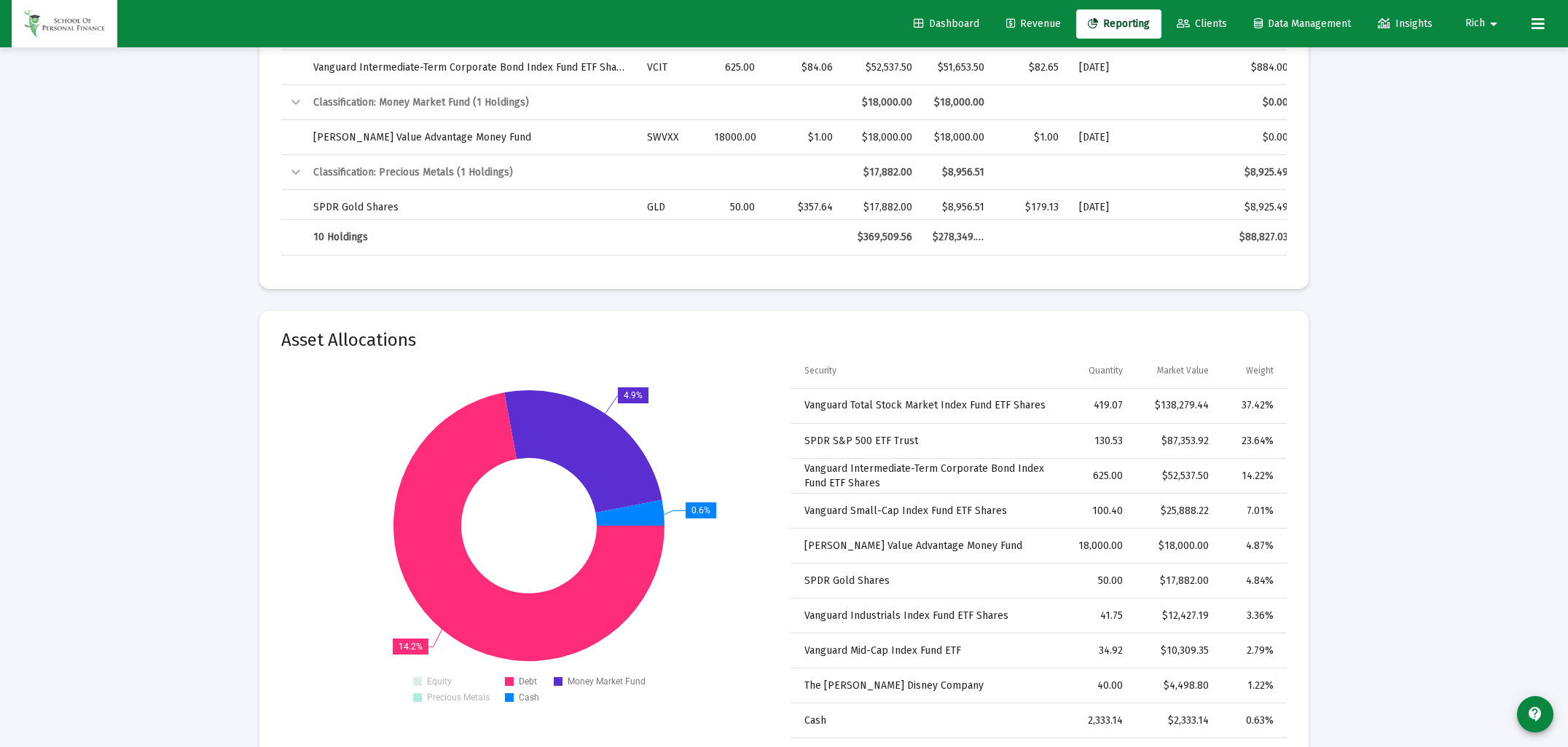
click at [443, 680] on text "Equity" at bounding box center [439, 682] width 25 height 10
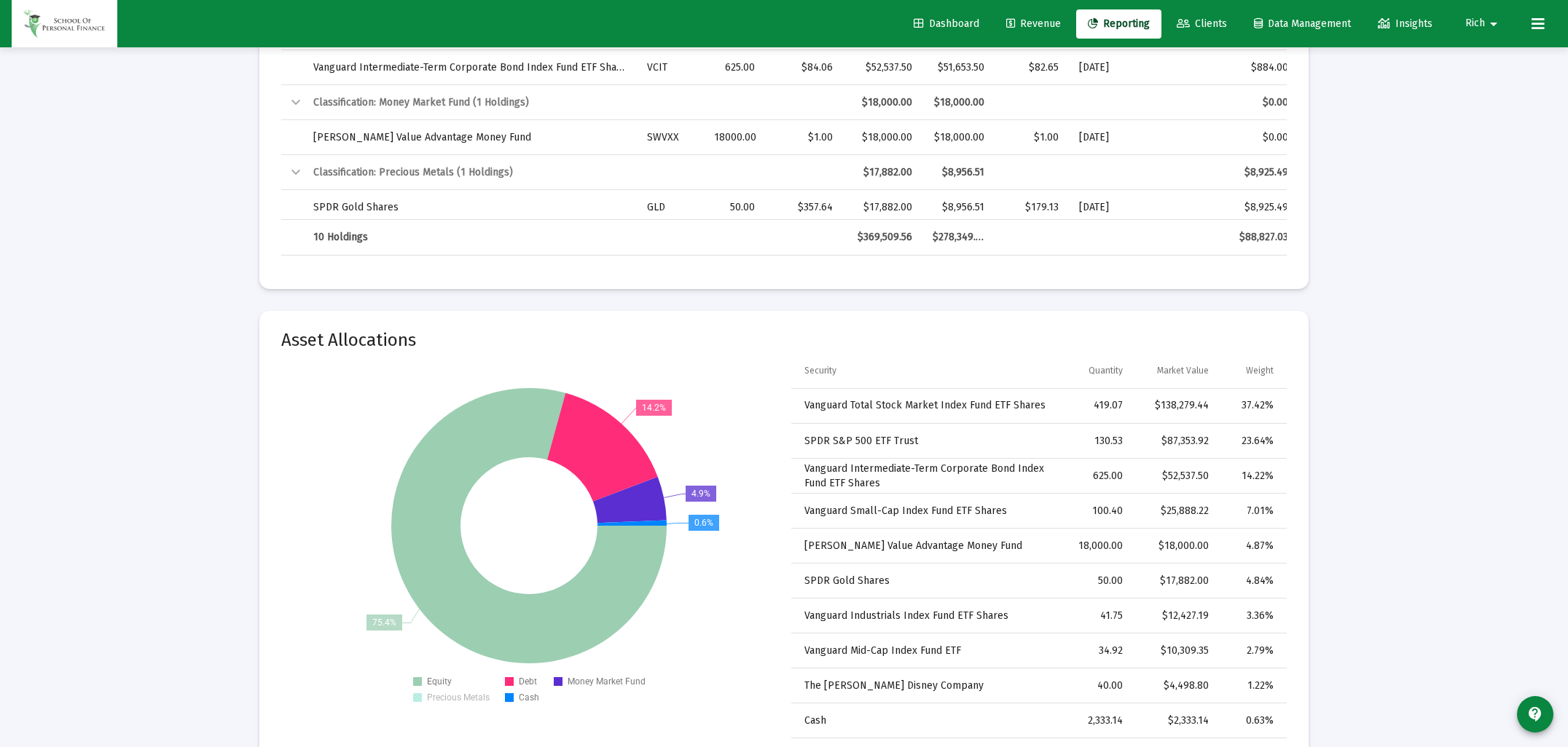
click at [449, 697] on text "Precious Metals" at bounding box center [459, 698] width 63 height 10
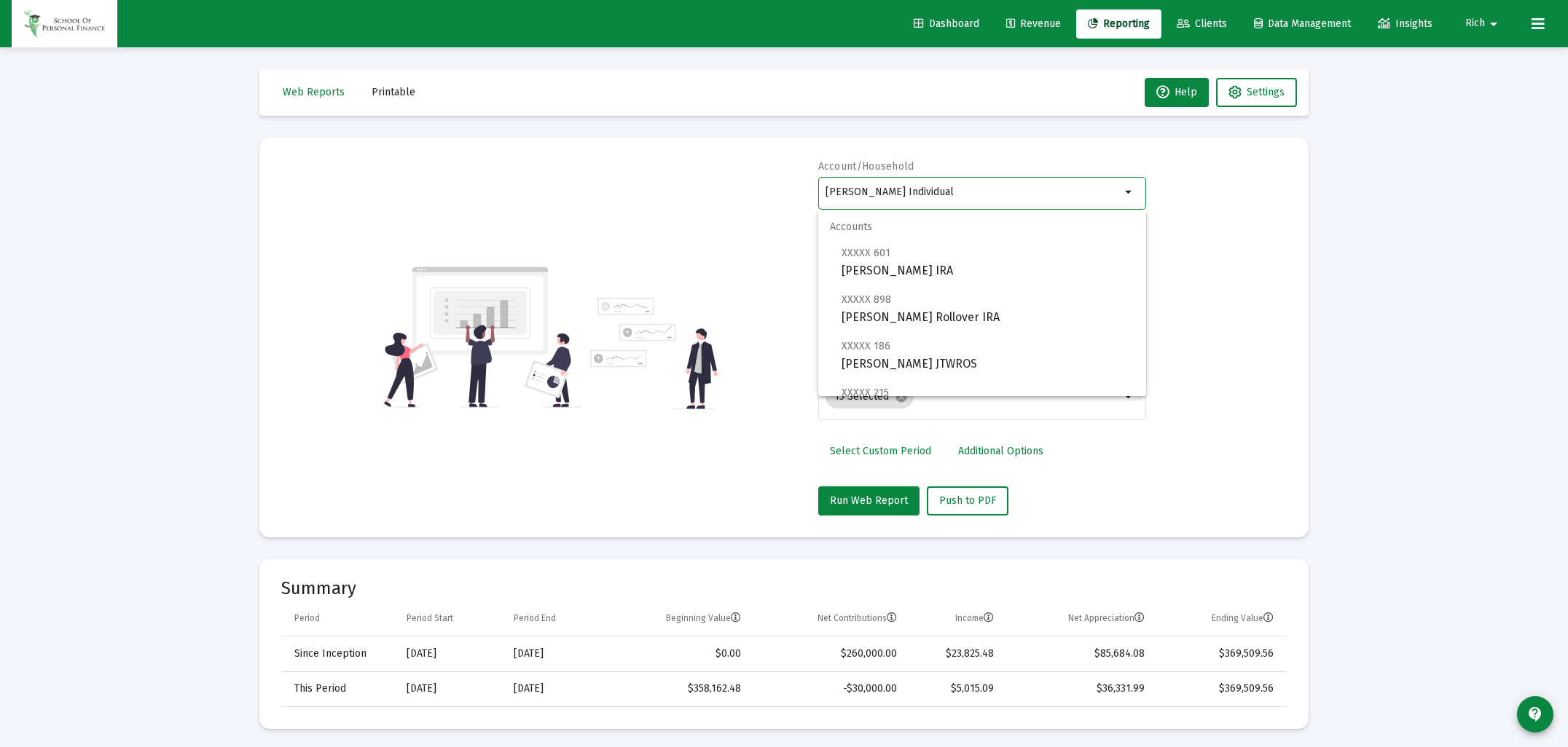
click at [874, 195] on input "[PERSON_NAME] Individual" at bounding box center [973, 192] width 295 height 11
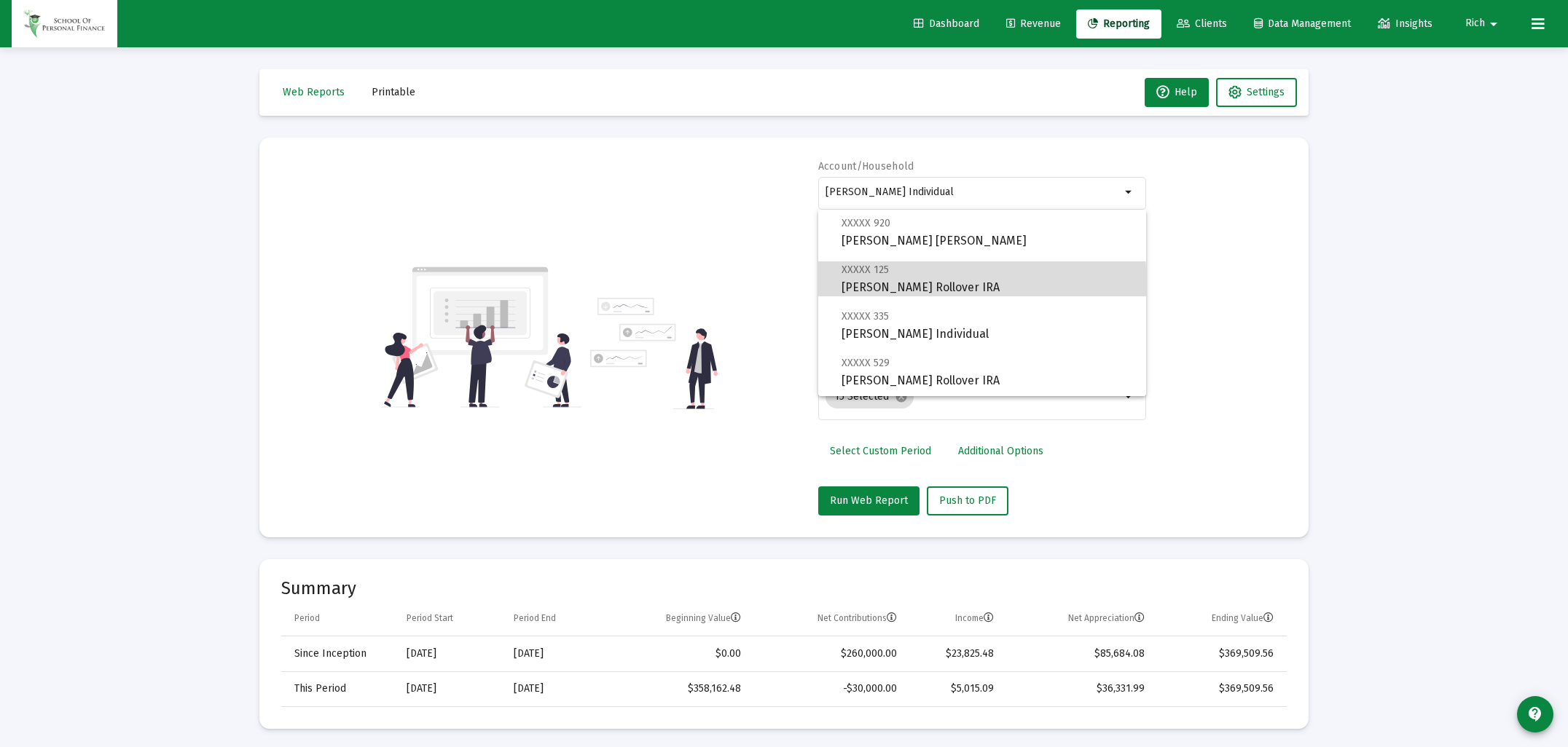
click at [881, 287] on span "XXXXX 125 [PERSON_NAME] Rollover IRA" at bounding box center [988, 279] width 293 height 36
type input "[PERSON_NAME] Rollover IRA"
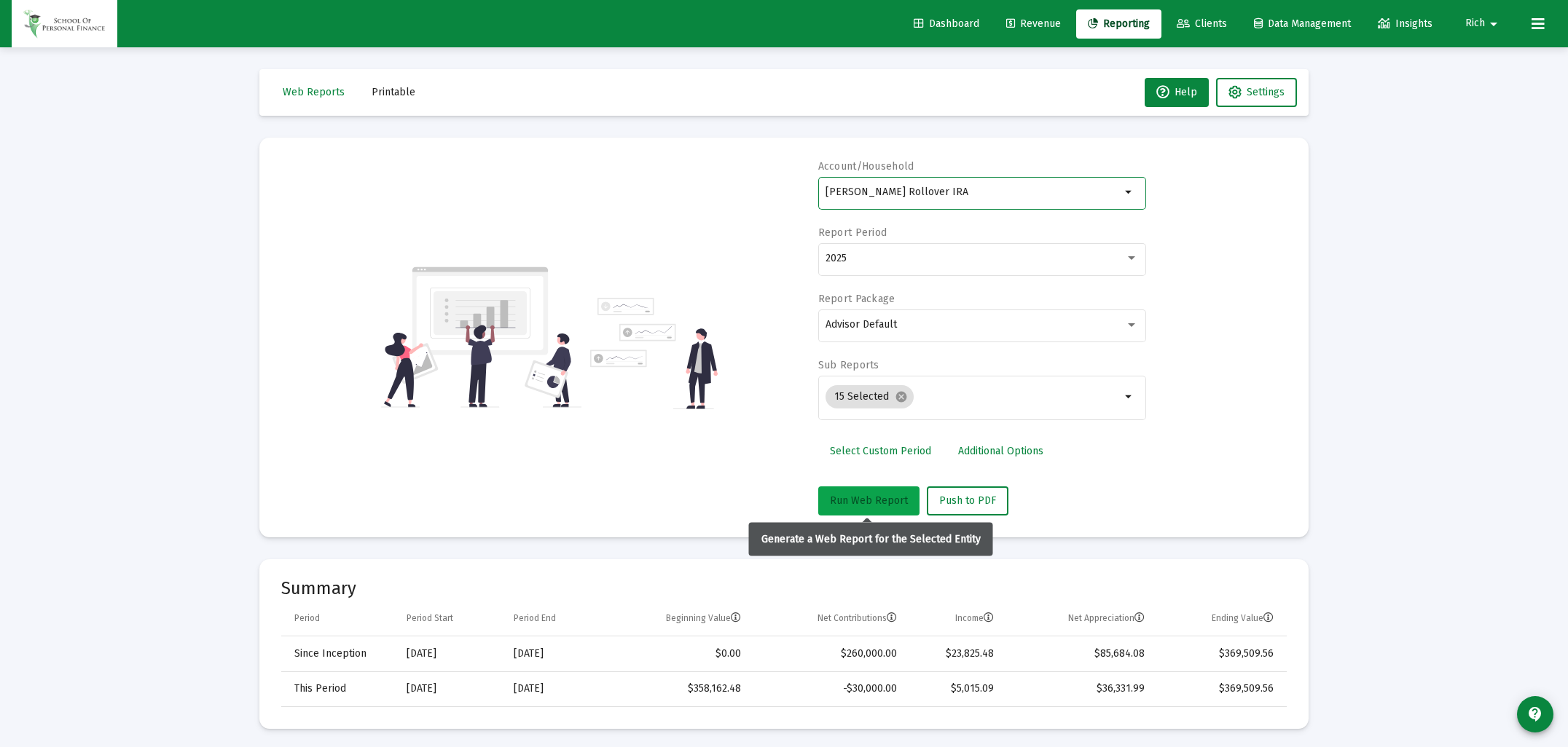
click at [861, 509] on button "Run Web Report" at bounding box center [868, 501] width 101 height 29
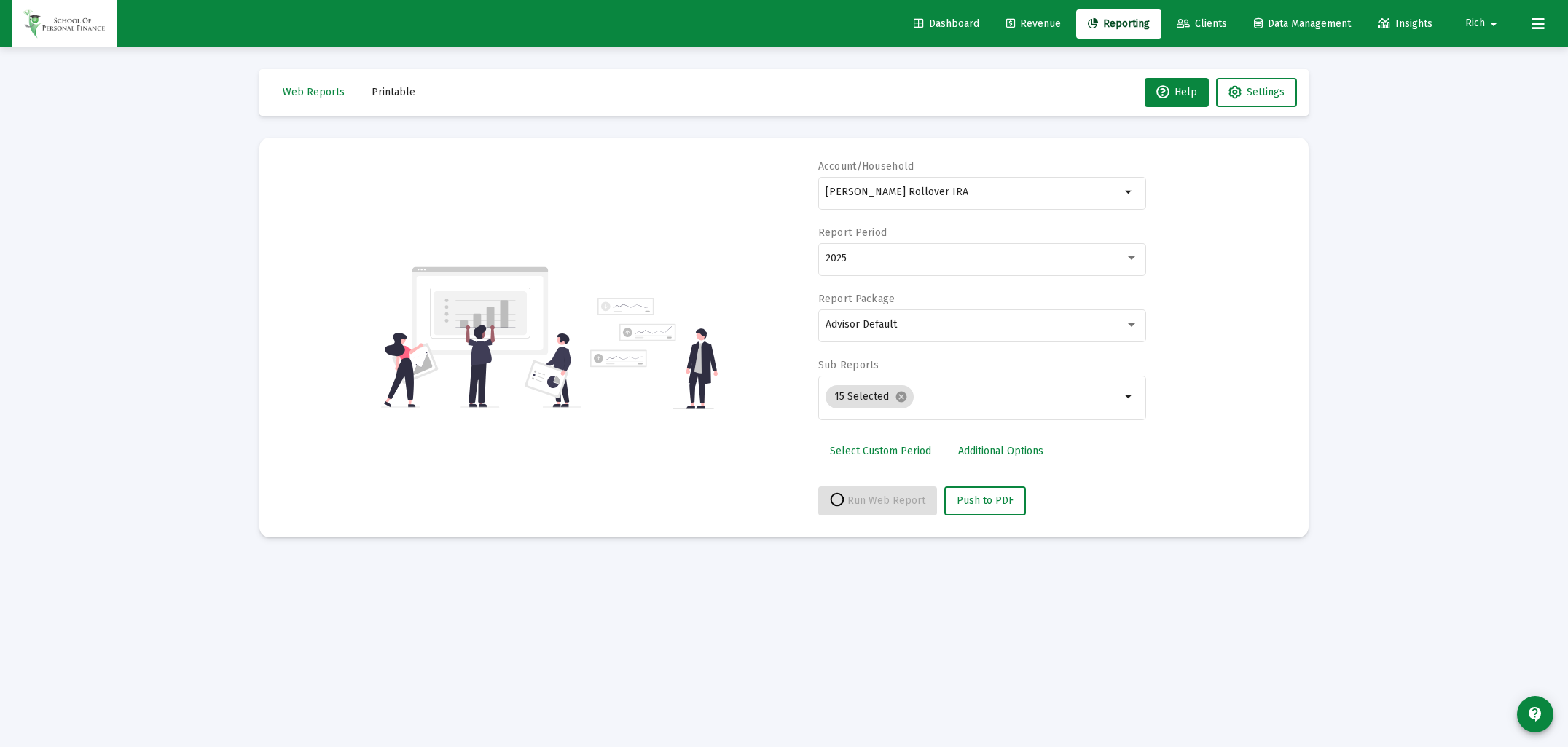
select select "View all"
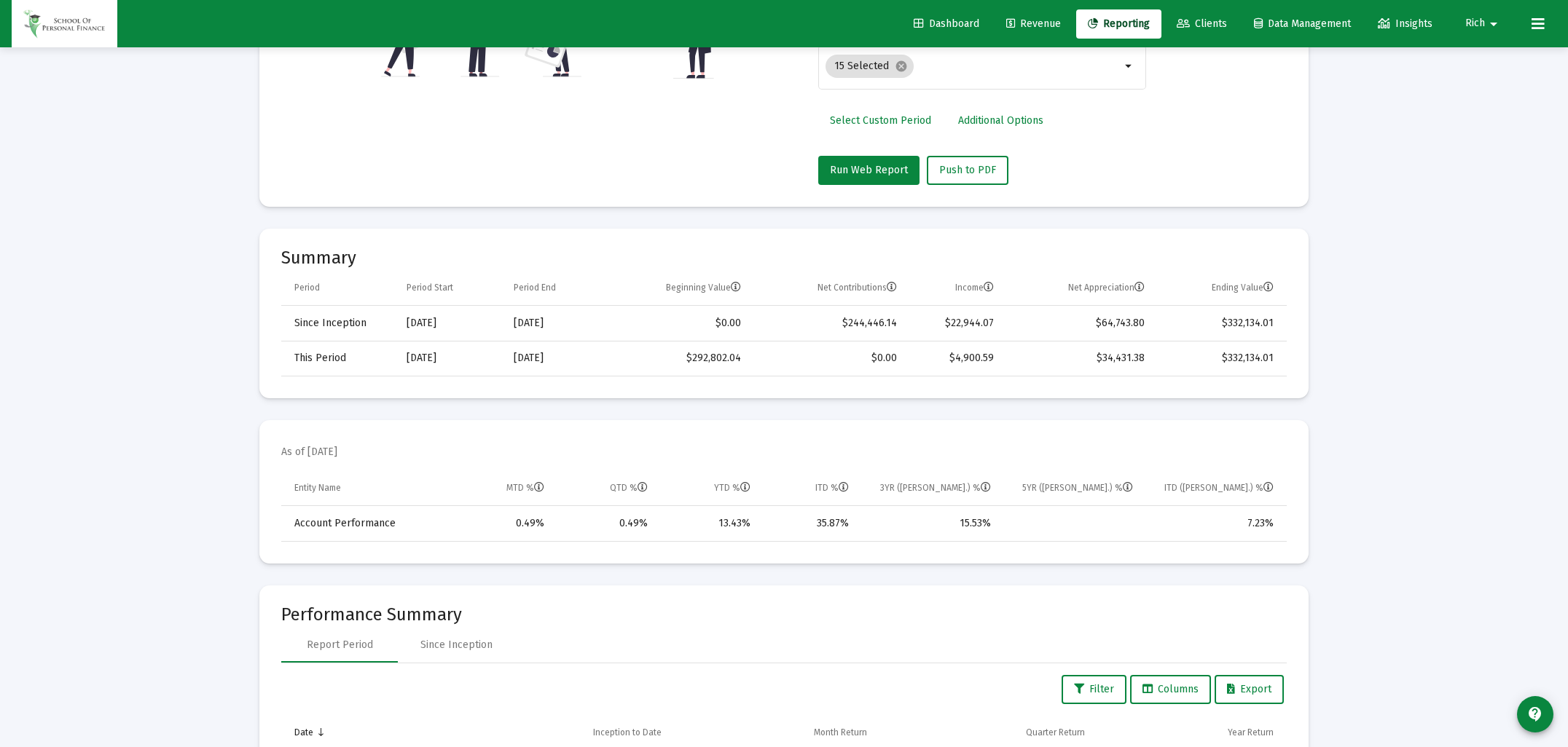
scroll to position [0, 0]
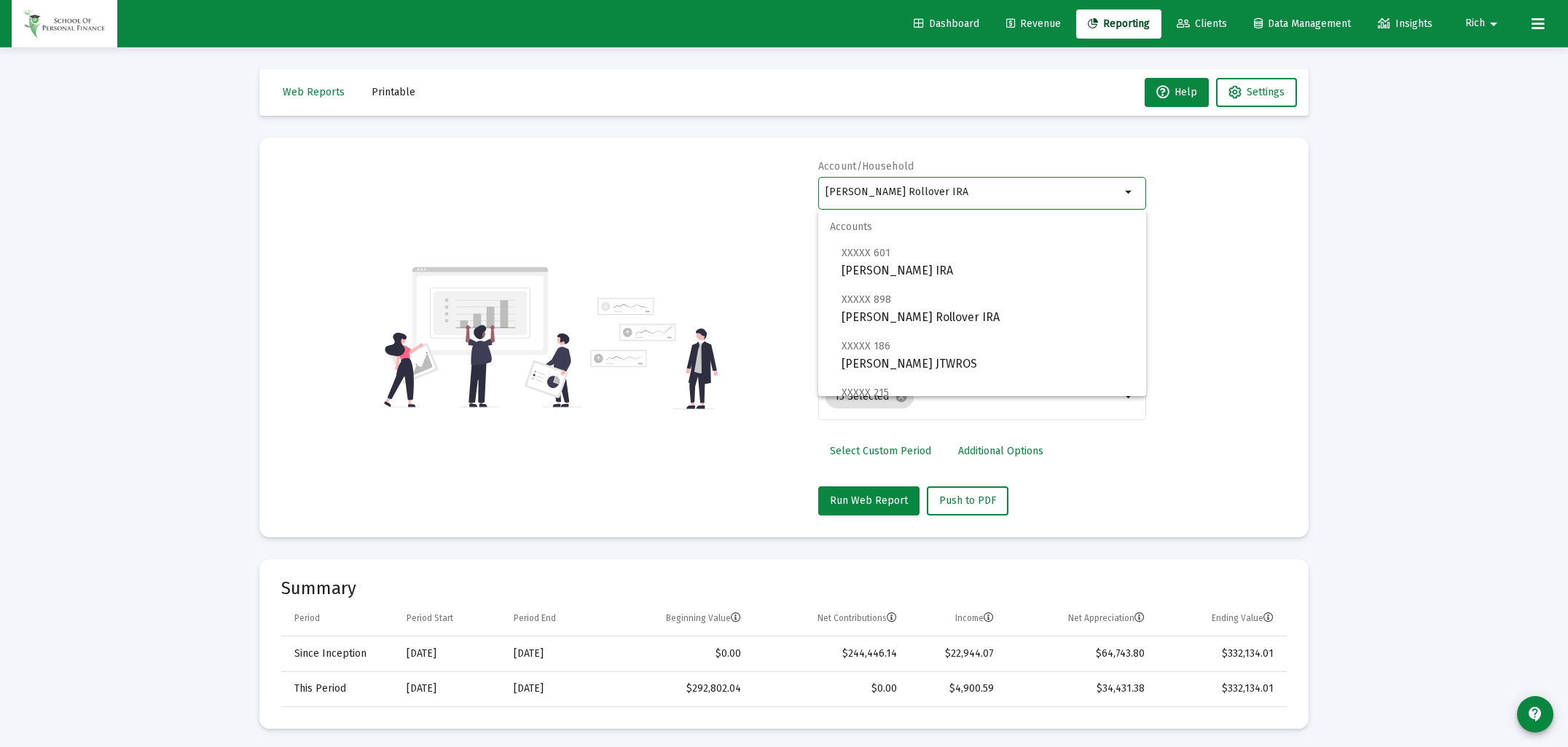
click at [847, 187] on input "[PERSON_NAME] Rollover IRA" at bounding box center [973, 192] width 295 height 11
click at [874, 308] on span "XXXXX 461 [PERSON_NAME] IRA" at bounding box center [988, 304] width 293 height 36
type input "[PERSON_NAME] IRA"
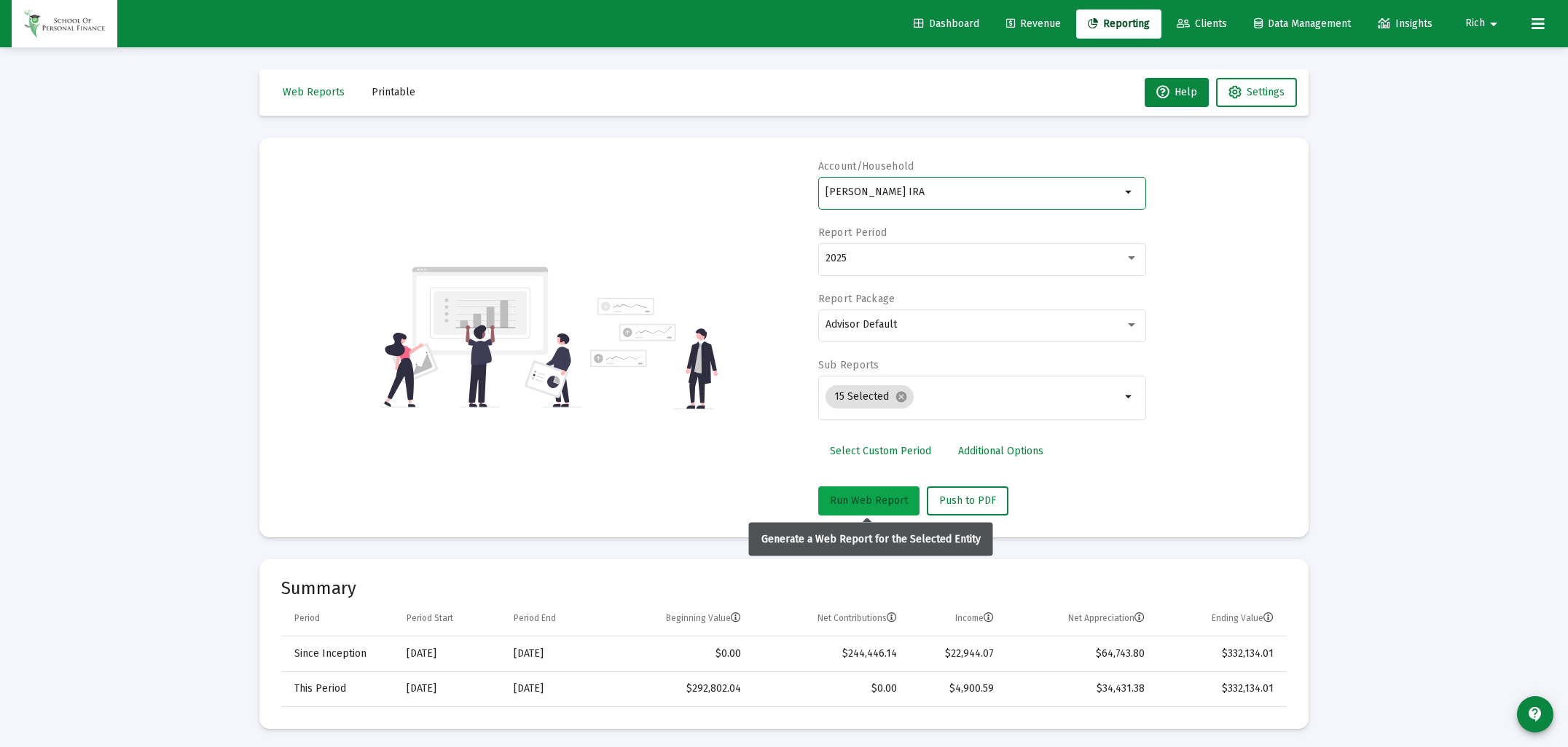
click at [872, 499] on span "Run Web Report" at bounding box center [868, 500] width 78 height 12
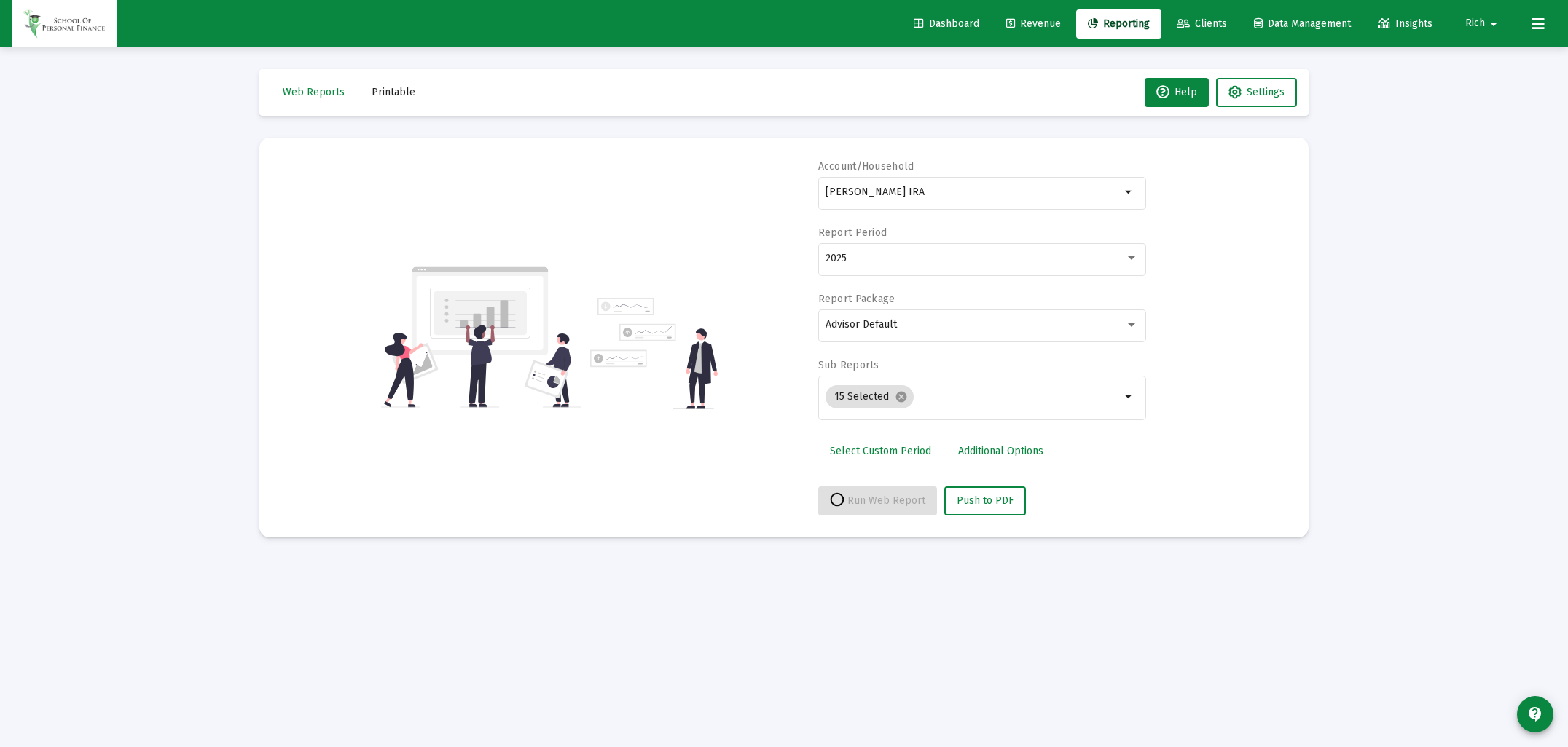
select select "View all"
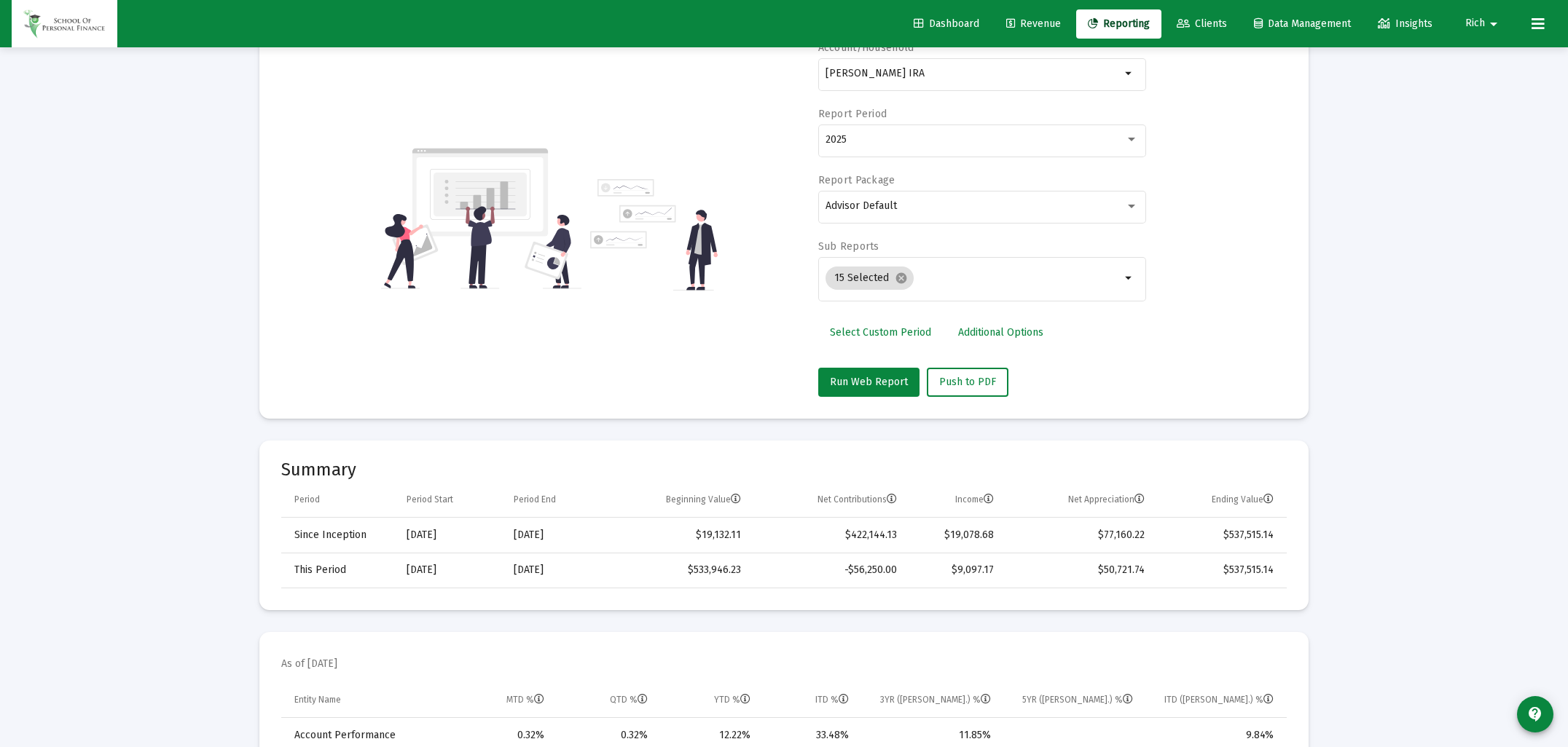
scroll to position [0, 0]
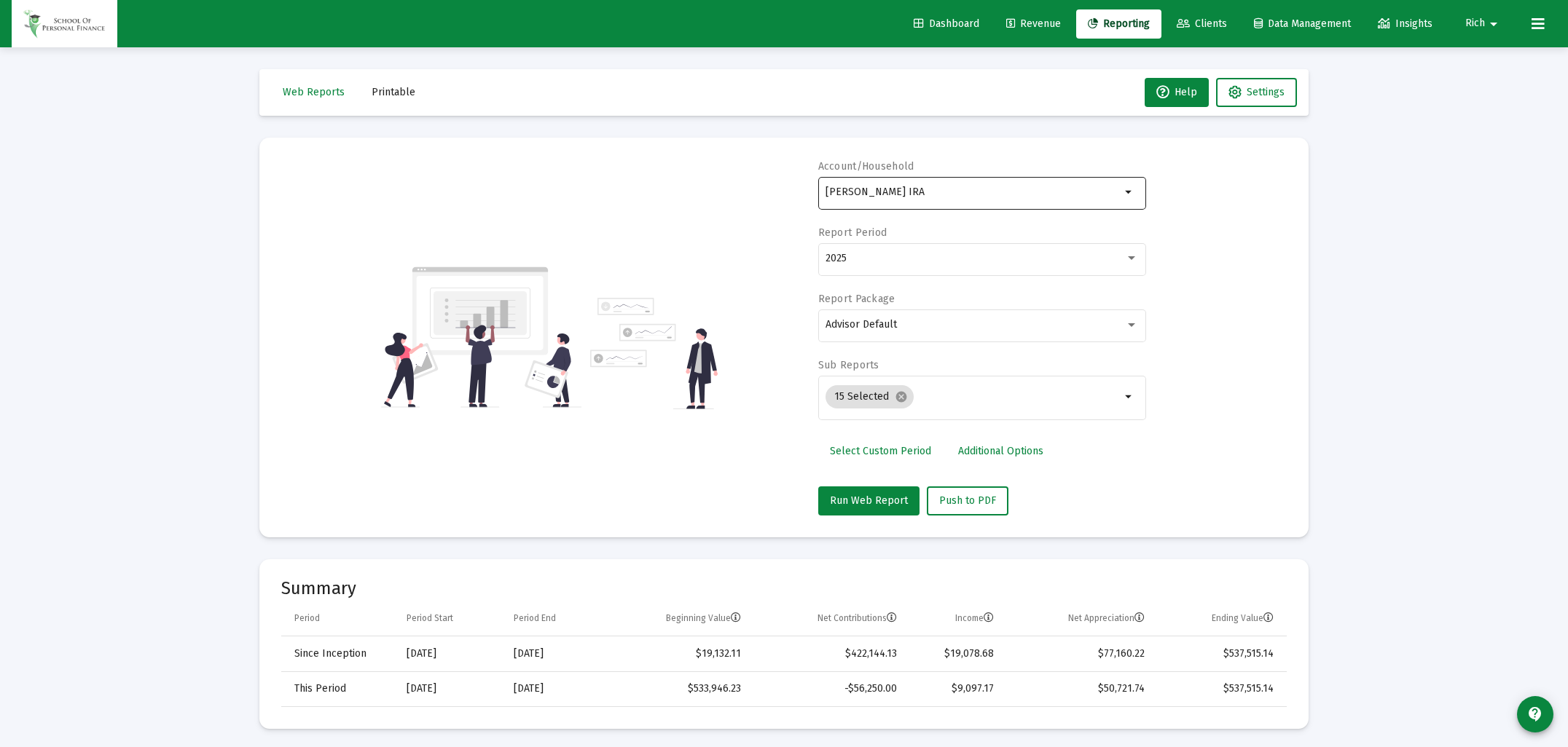
click at [922, 193] on input "[PERSON_NAME] IRA" at bounding box center [973, 192] width 295 height 11
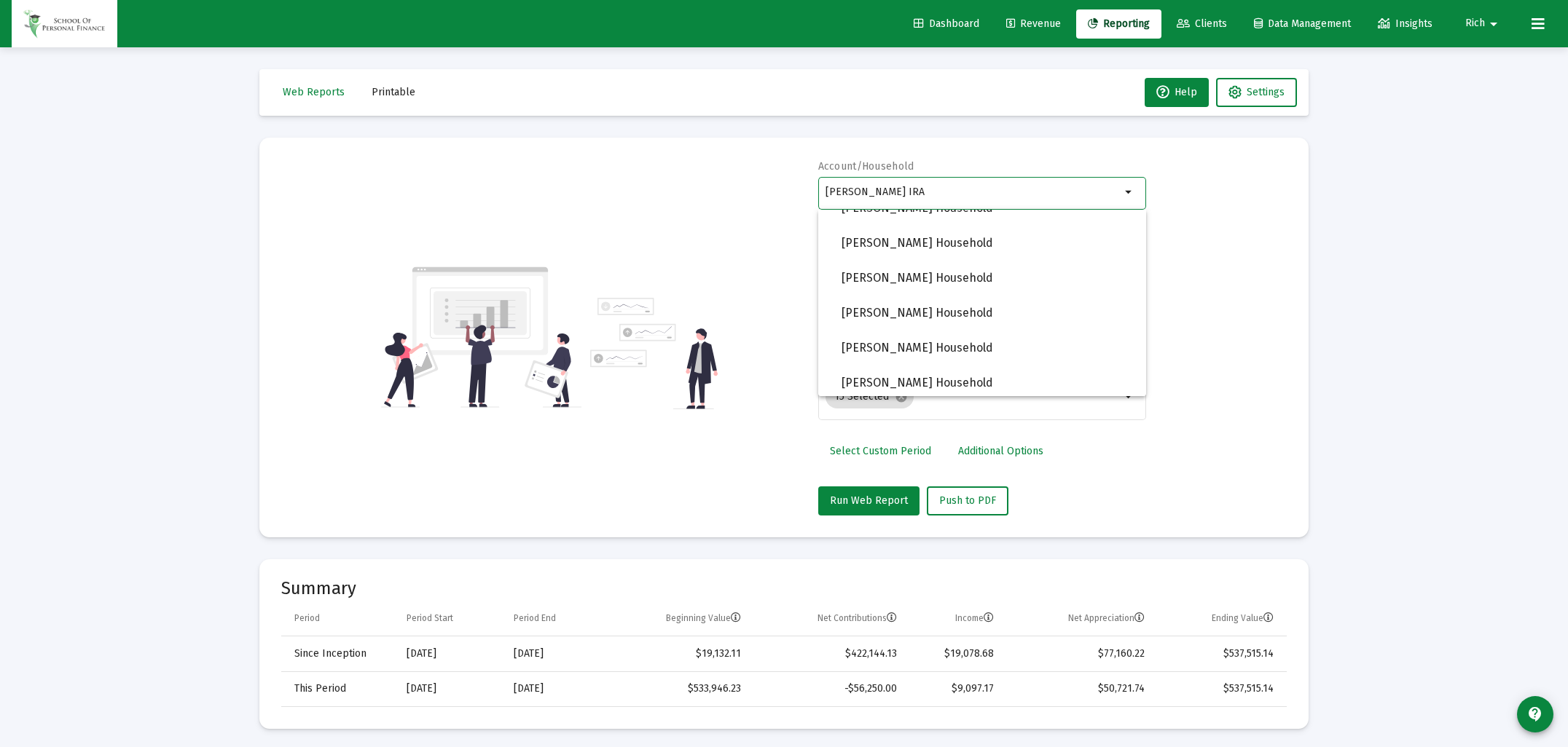
scroll to position [1515, 0]
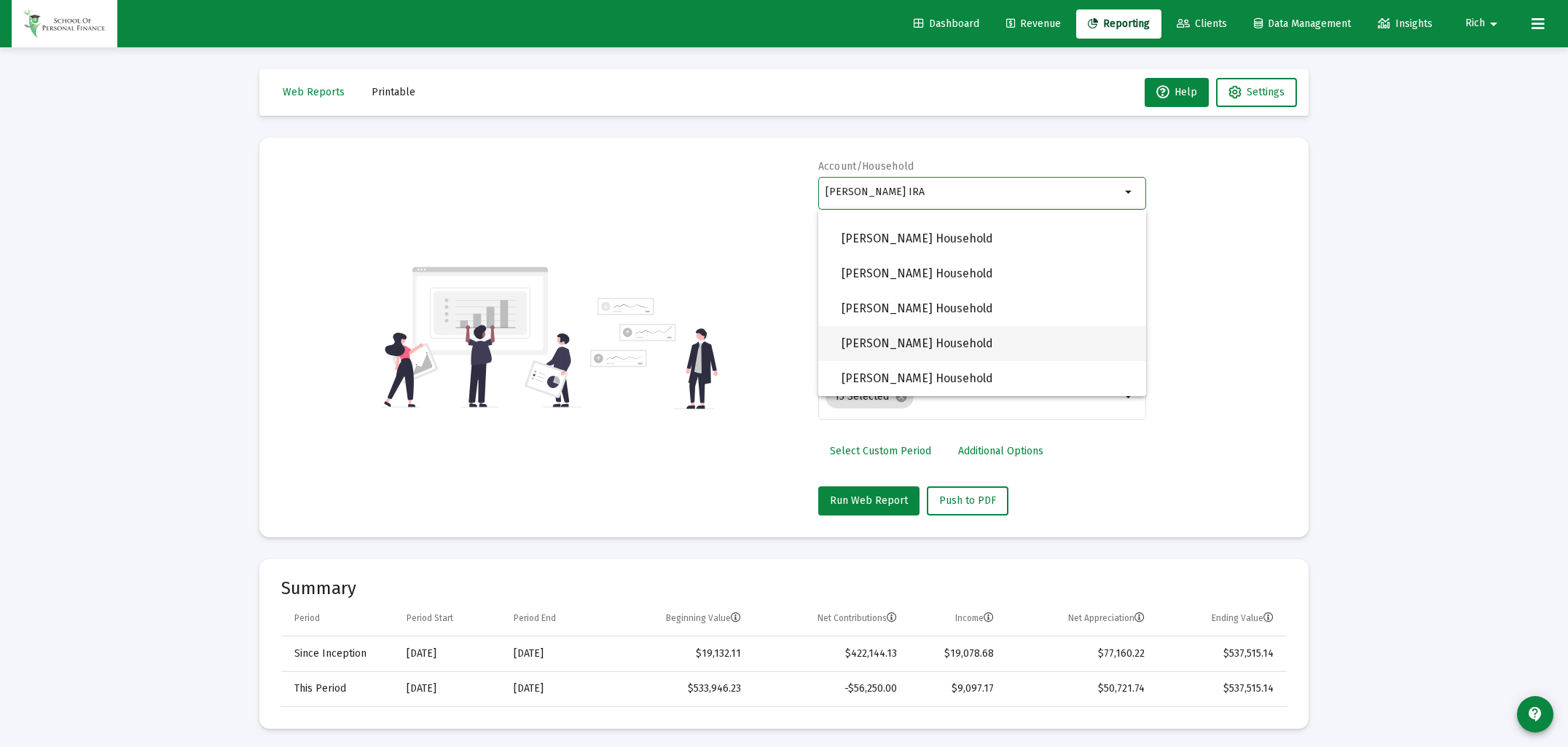
click at [902, 342] on span "[PERSON_NAME] Household" at bounding box center [988, 343] width 293 height 35
type input "[PERSON_NAME] Household"
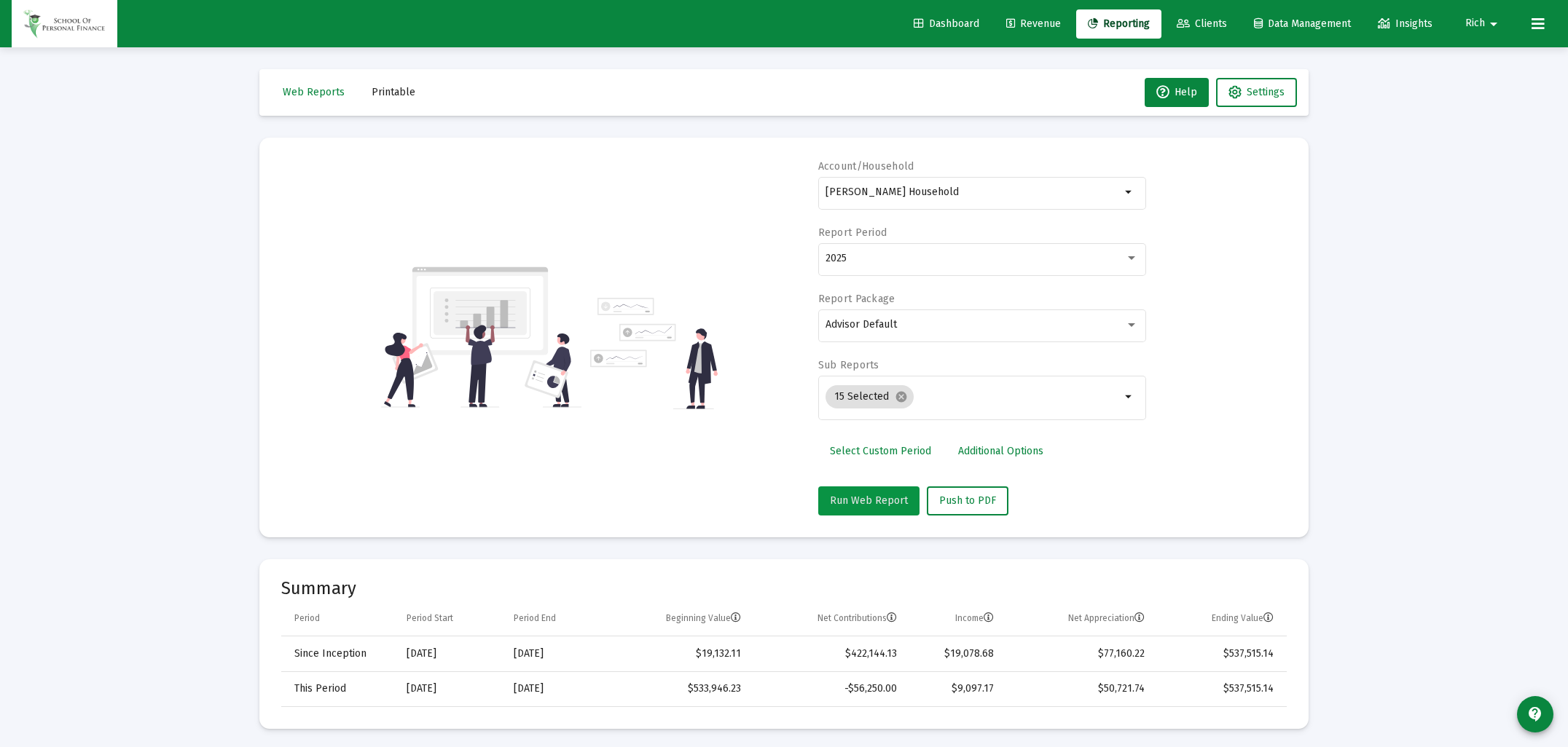
click at [875, 493] on button "Run Web Report" at bounding box center [868, 501] width 101 height 29
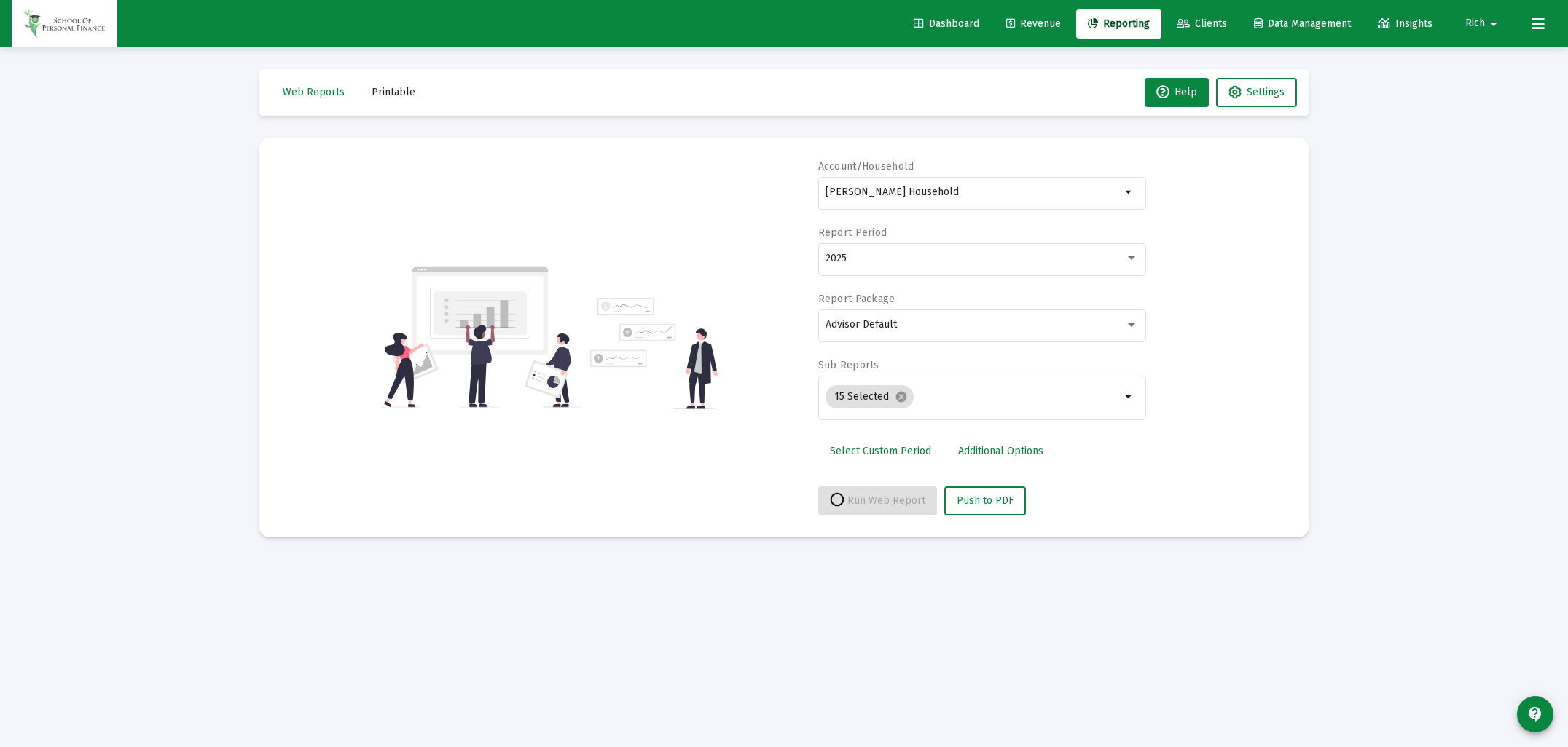
select select "View all"
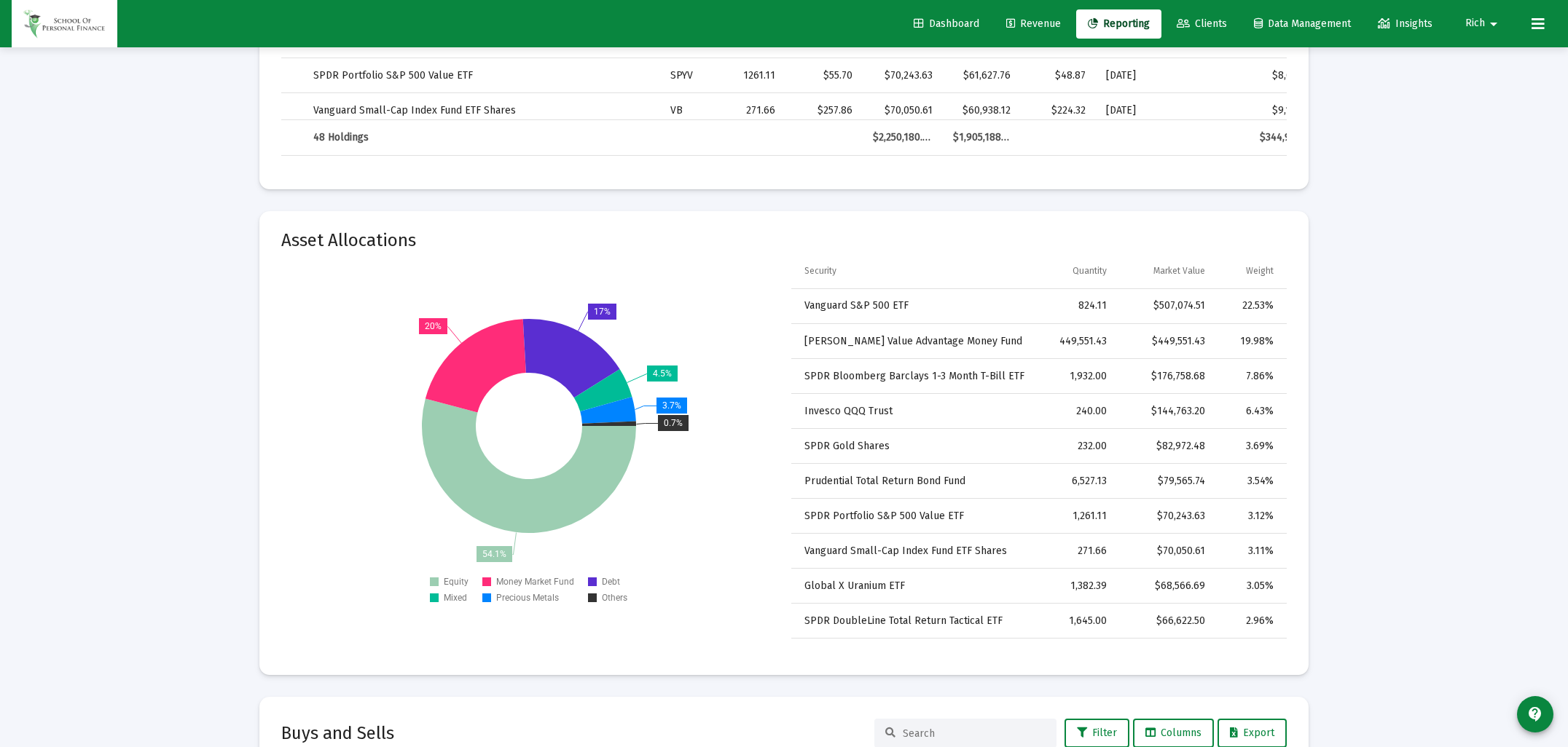
scroll to position [3434, 0]
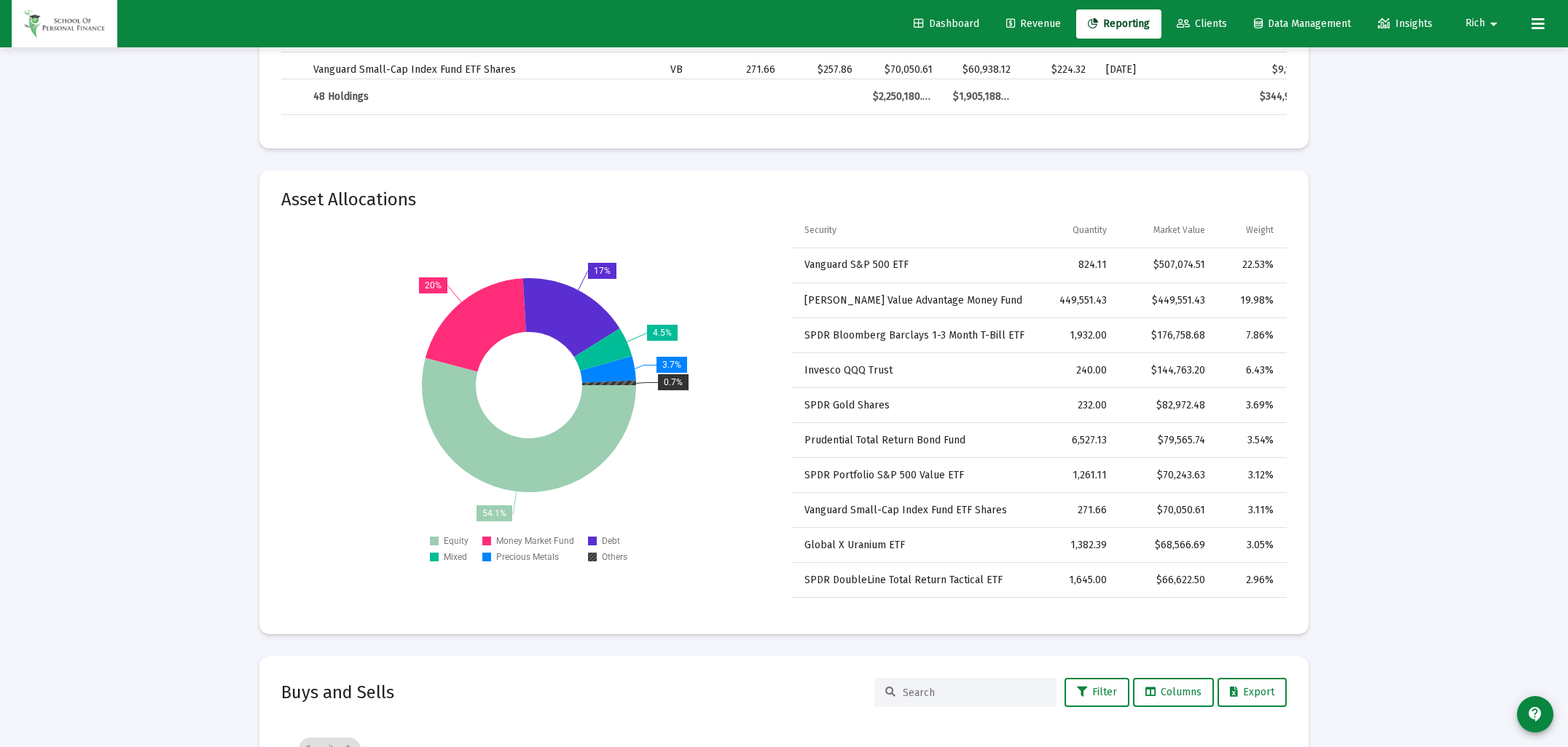
click at [629, 382] on icon at bounding box center [609, 382] width 54 height 4
click at [620, 556] on text "Others" at bounding box center [615, 557] width 26 height 10
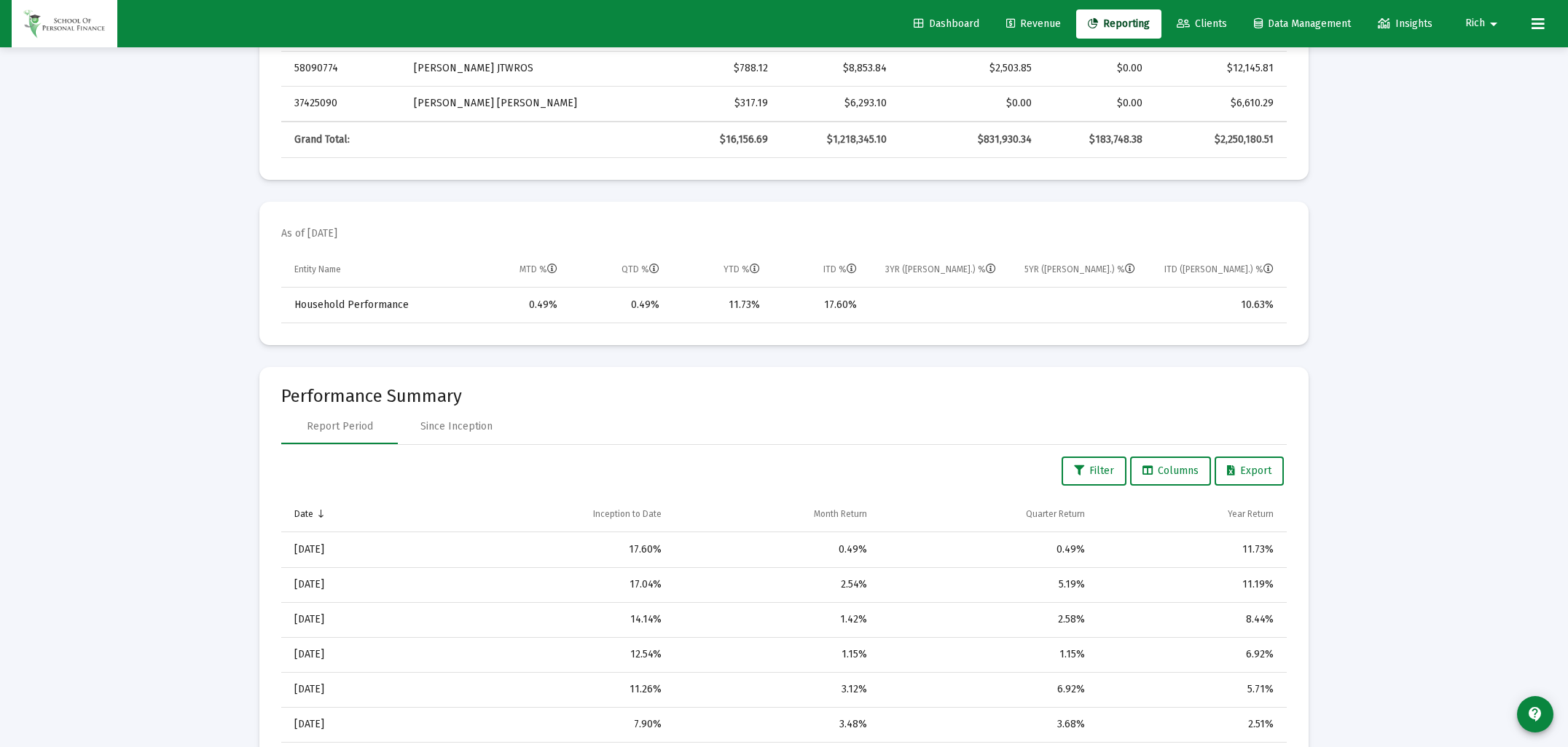
scroll to position [0, 0]
